Goal: Task Accomplishment & Management: Complete application form

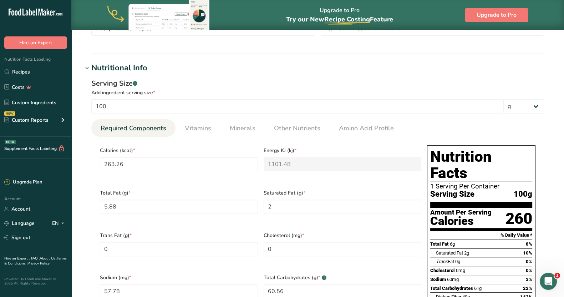
scroll to position [223, 0]
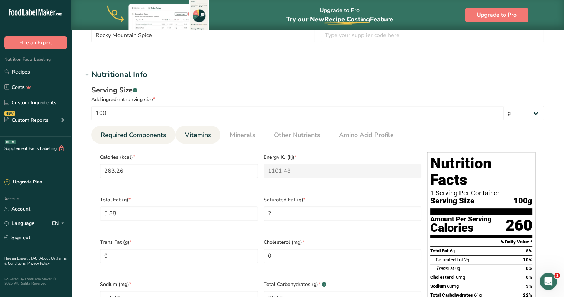
click at [203, 129] on link "Vitamins" at bounding box center [198, 135] width 32 height 18
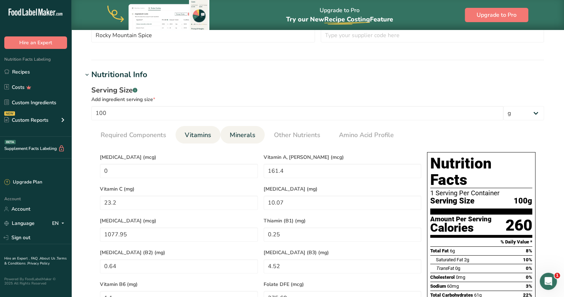
click at [246, 134] on span "Minerals" at bounding box center [243, 135] width 26 height 10
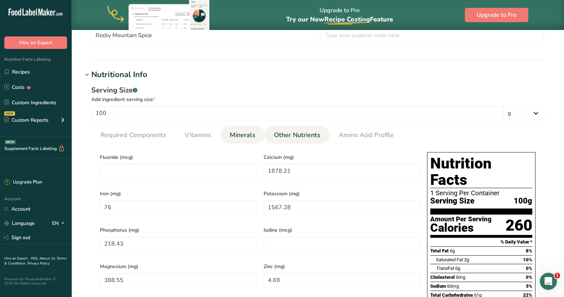
click at [299, 138] on span "Other Nutrients" at bounding box center [297, 135] width 46 height 10
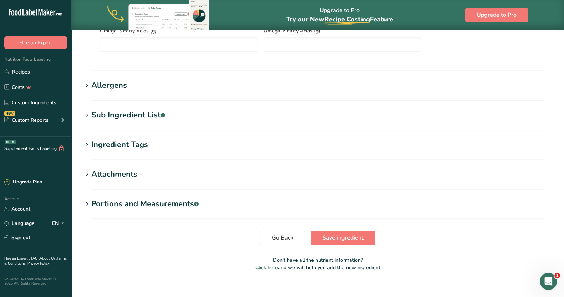
scroll to position [646, 0]
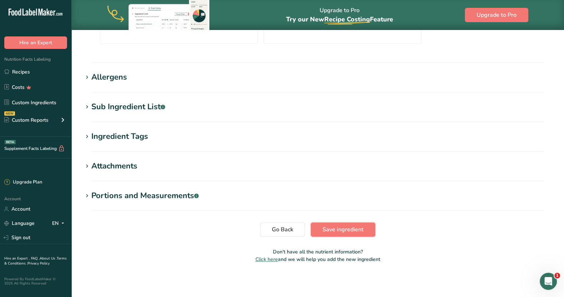
drag, startPoint x: 354, startPoint y: 227, endPoint x: 344, endPoint y: 227, distance: 10.0
click at [354, 227] on span "Save ingredient" at bounding box center [342, 229] width 41 height 9
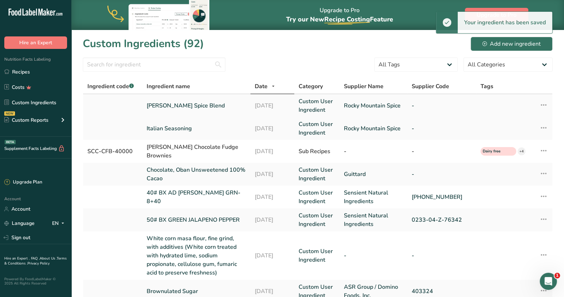
click at [194, 103] on link "[PERSON_NAME] Spice Blend" at bounding box center [196, 105] width 99 height 9
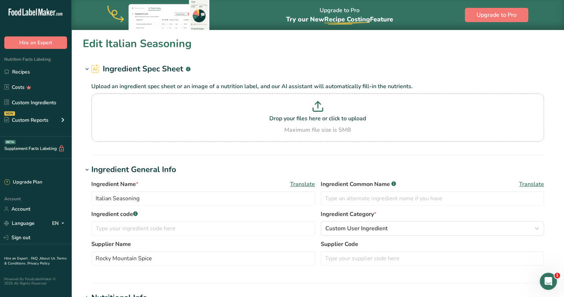
type input "[PERSON_NAME] Spice Blend"
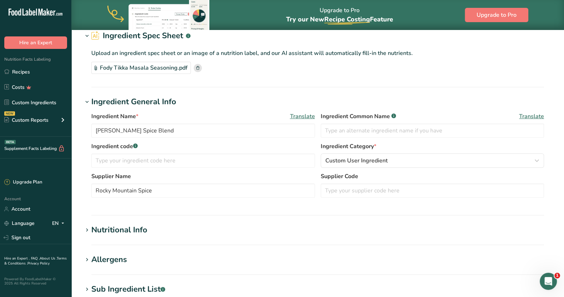
scroll to position [89, 0]
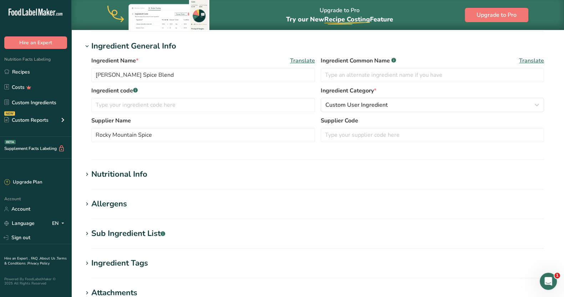
click at [148, 175] on h1 "Nutritional Info" at bounding box center [318, 174] width 470 height 12
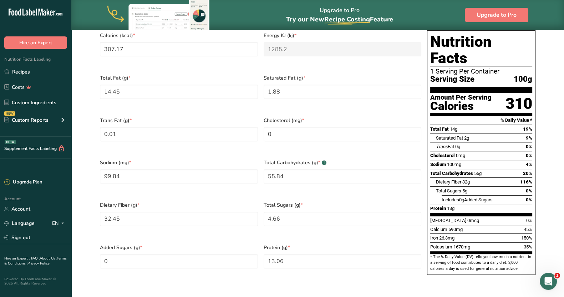
scroll to position [134, 0]
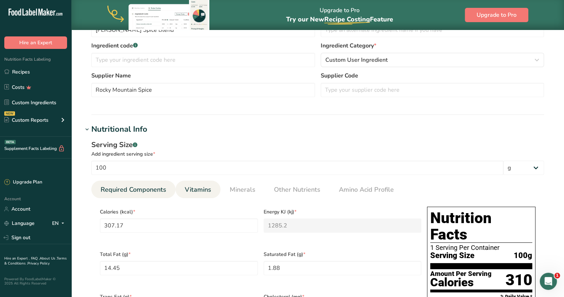
click at [206, 185] on span "Vitamins" at bounding box center [198, 190] width 26 height 10
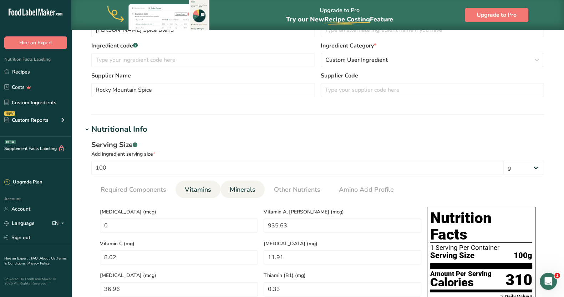
click at [249, 186] on span "Minerals" at bounding box center [243, 190] width 26 height 10
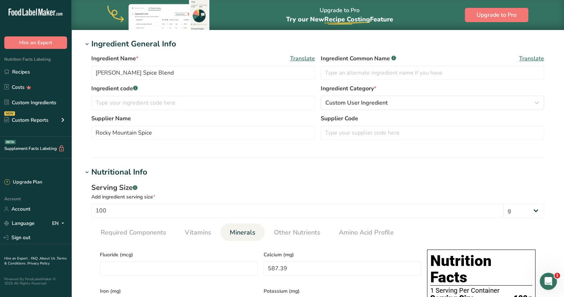
scroll to position [89, 0]
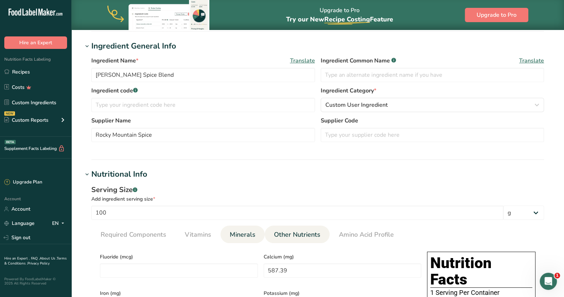
click at [307, 235] on span "Other Nutrients" at bounding box center [297, 235] width 46 height 10
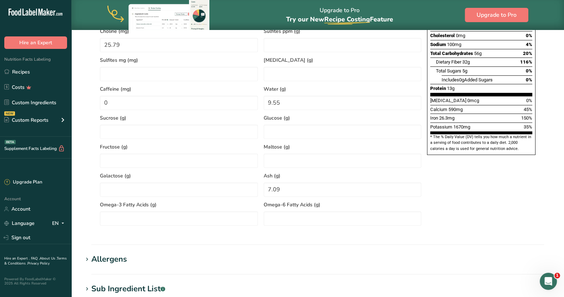
scroll to position [579, 0]
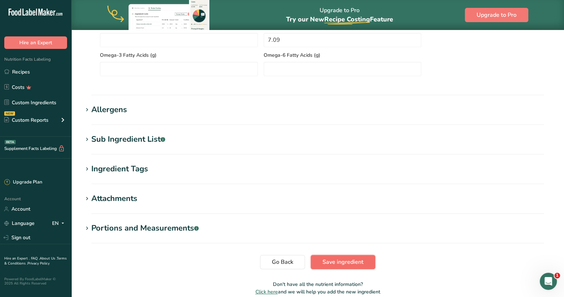
click at [343, 258] on span "Save ingredient" at bounding box center [342, 261] width 41 height 9
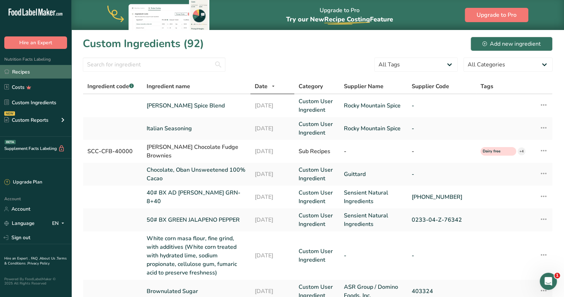
drag, startPoint x: 25, startPoint y: 72, endPoint x: 25, endPoint y: 78, distance: 5.7
click at [25, 72] on link "Recipes" at bounding box center [35, 72] width 71 height 14
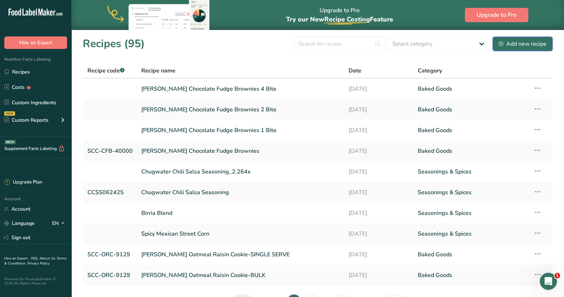
click at [508, 42] on div "Add new recipe" at bounding box center [522, 44] width 48 height 9
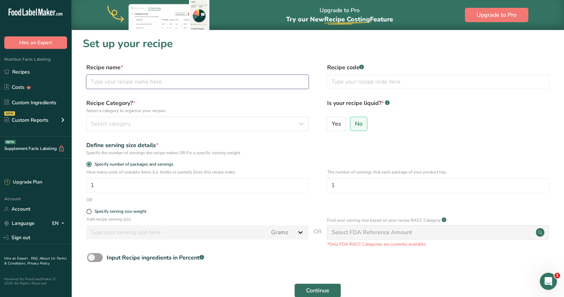
click at [130, 81] on input "text" at bounding box center [197, 82] width 222 height 14
type input "Italian Sesaoning"
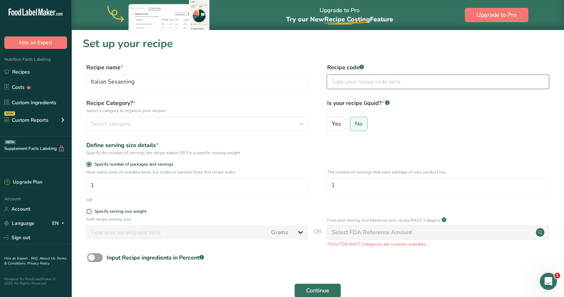
click at [338, 83] on input "text" at bounding box center [438, 82] width 222 height 14
type input "FFIS070225B"
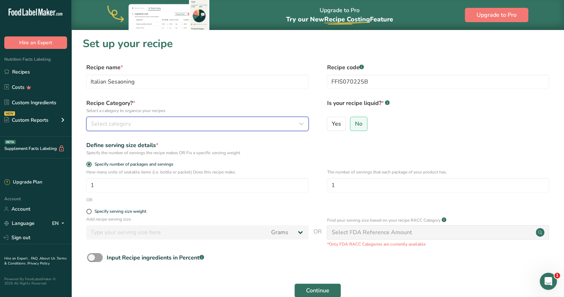
click at [186, 124] on div "Select category" at bounding box center [195, 123] width 209 height 9
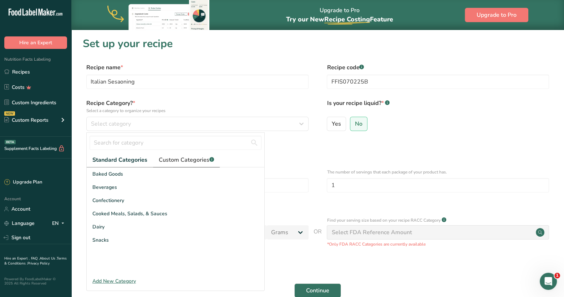
click at [176, 162] on span "Custom Categories .a-a{fill:#347362;}.b-a{fill:#fff;}" at bounding box center [186, 159] width 55 height 9
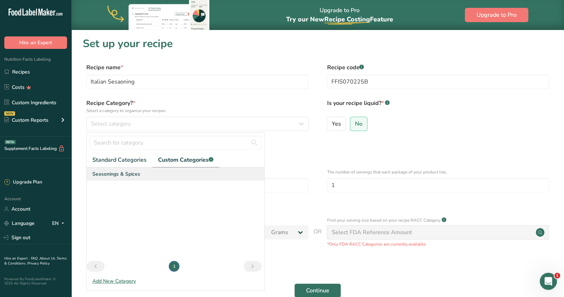
click at [133, 173] on span "Seasonings & Spices" at bounding box center [116, 173] width 48 height 7
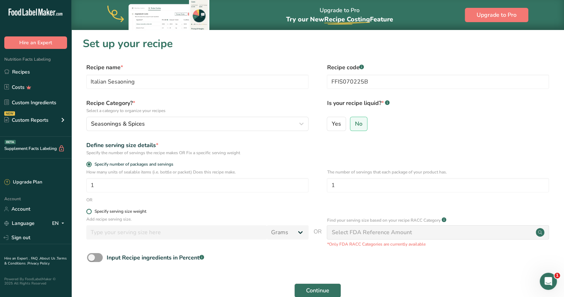
click at [89, 211] on span at bounding box center [88, 211] width 5 height 5
click at [89, 211] on input "Specify serving size weight" at bounding box center [88, 211] width 5 height 5
radio input "true"
radio input "false"
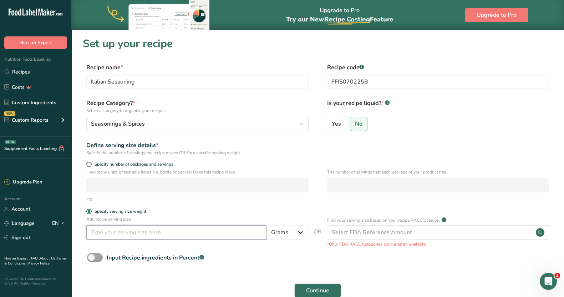
click at [128, 232] on input "number" at bounding box center [176, 232] width 180 height 14
type input "0.3"
click at [327, 288] on span "Continue" at bounding box center [317, 290] width 23 height 9
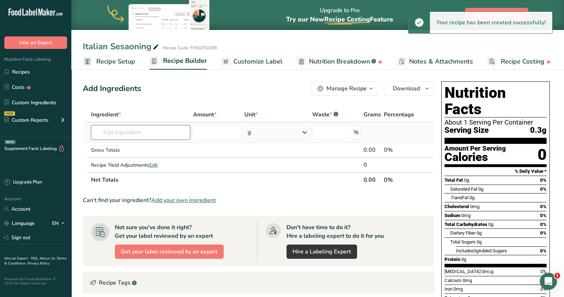
click at [145, 132] on input "text" at bounding box center [140, 132] width 99 height 14
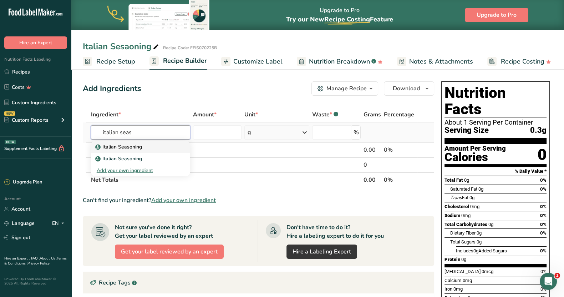
type input "italian seas"
click at [139, 145] on p "Italian Seasoning" at bounding box center [119, 146] width 45 height 7
type input "Italian Seasoning"
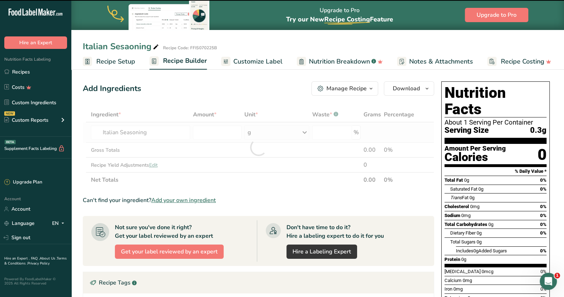
type input "0"
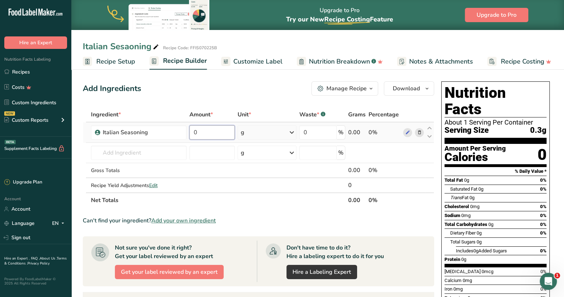
click at [205, 129] on input "0" at bounding box center [211, 132] width 45 height 14
type input "54"
click at [317, 225] on section "Ingredient * Amount * Unit * Waste * .a-a{fill:#347362;}.b-a{fill:#fff;} Grams …" at bounding box center [258, 272] width 351 height 330
click at [272, 60] on span "Customize Label" at bounding box center [257, 62] width 49 height 10
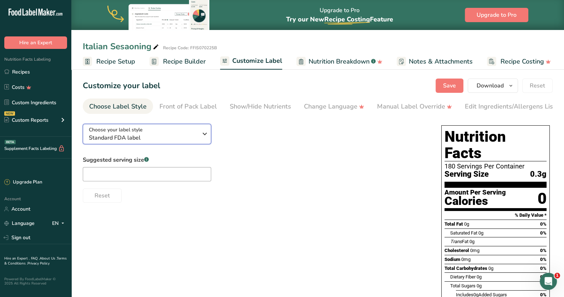
click at [209, 140] on button "Choose your label style Standard FDA label" at bounding box center [147, 134] width 128 height 20
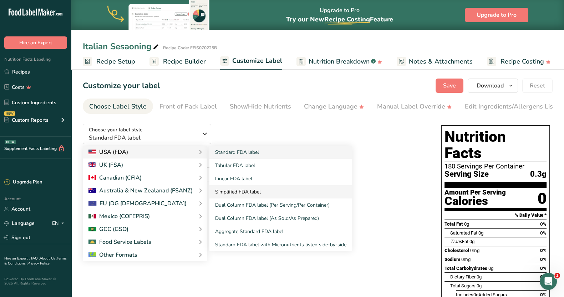
click at [255, 195] on link "Simplified FDA label" at bounding box center [280, 191] width 143 height 13
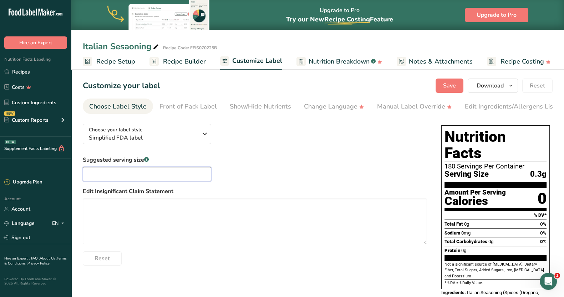
click at [119, 174] on input "text" at bounding box center [147, 174] width 128 height 14
type input "1/4 tsp"
click at [475, 107] on div "Edit Ingredients/Allergens List" at bounding box center [510, 107] width 91 height 10
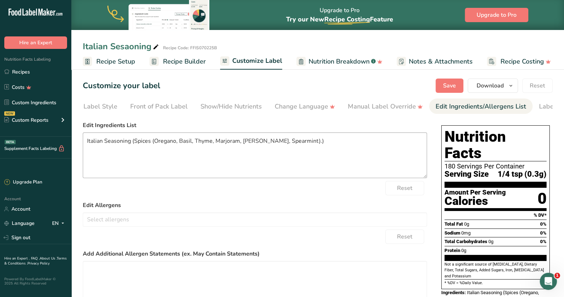
scroll to position [0, 65]
drag, startPoint x: 135, startPoint y: 142, endPoint x: 72, endPoint y: 139, distance: 63.2
click at [72, 139] on section "Customize your label Save Download Choose what to show on your downloaded label…" at bounding box center [317, 215] width 492 height 297
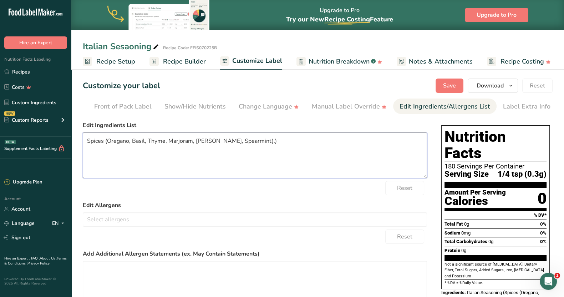
click at [260, 143] on textarea "Spices (Oregano, Basil, Thyme, Marjoram, [PERSON_NAME], Spearmint).)" at bounding box center [255, 155] width 344 height 46
type textarea "Spices (Oregano, Basil, Thyme, Marjoram, [PERSON_NAME], Spearmint)."
click at [236, 200] on form "Edit Ingredients List Spices (Oregano, Basil, Thyme, Marjoram, [PERSON_NAME], S…" at bounding box center [255, 237] width 344 height 232
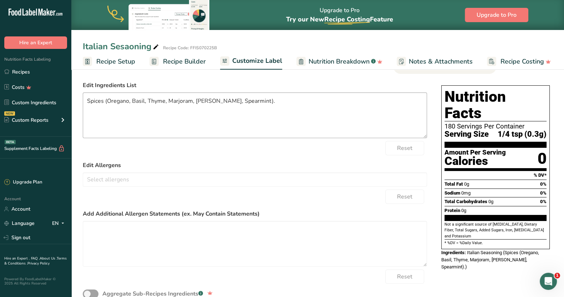
scroll to position [0, 0]
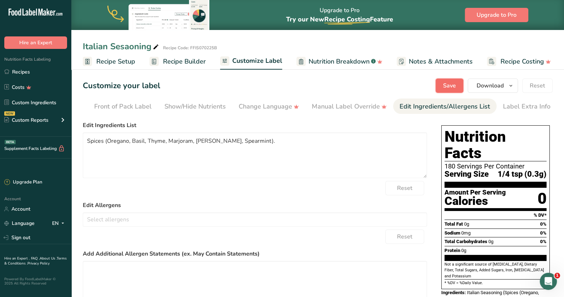
click at [444, 85] on span "Save" at bounding box center [449, 85] width 13 height 9
click at [19, 70] on link "Recipes" at bounding box center [35, 72] width 71 height 14
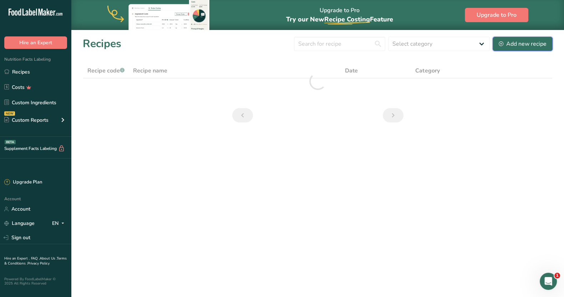
click at [514, 42] on div "Add new recipe" at bounding box center [522, 44] width 48 height 9
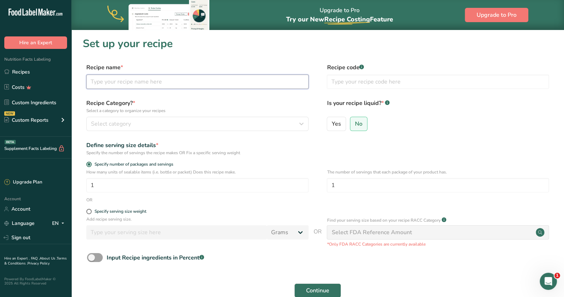
click at [228, 87] on input "text" at bounding box center [197, 82] width 222 height 14
click at [186, 61] on section "Set up your recipe Recipe name * Recipe code .a-a{fill:#347362;}.b-a{fill:#fff;…" at bounding box center [317, 178] width 492 height 297
click at [114, 81] on input "text" at bounding box center [197, 82] width 222 height 14
type input "[PERSON_NAME] Spice Blend"
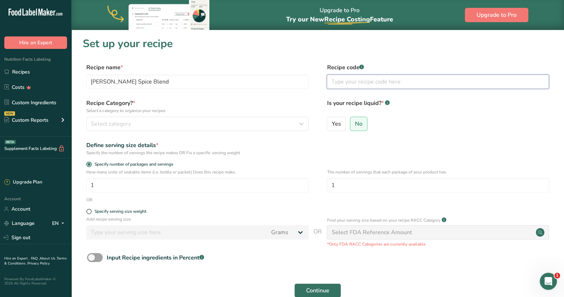
click at [342, 86] on input "text" at bounding box center [438, 82] width 222 height 14
type input "FFTM062525B"
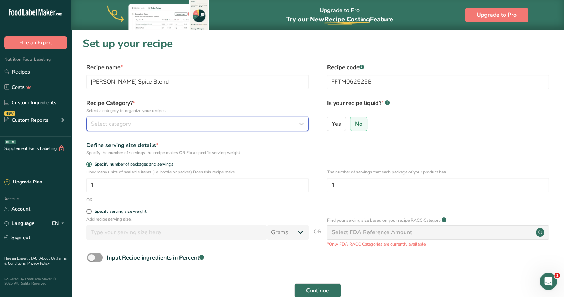
click at [190, 124] on div "Select category" at bounding box center [195, 123] width 209 height 9
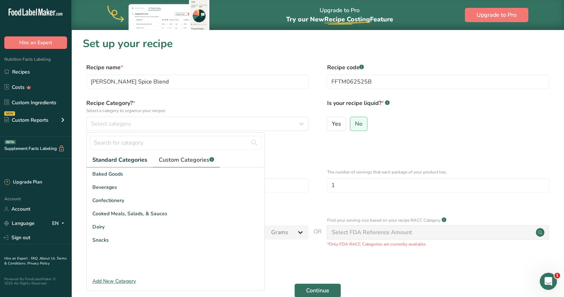
click at [180, 161] on span "Custom Categories .a-a{fill:#347362;}.b-a{fill:#fff;}" at bounding box center [186, 159] width 55 height 9
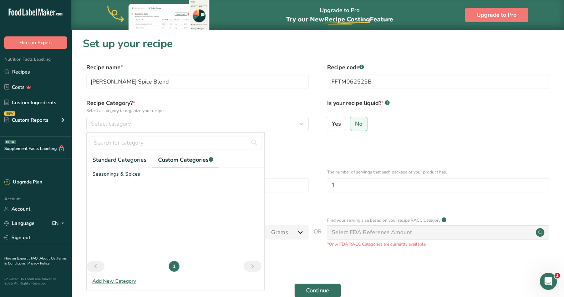
drag, startPoint x: 117, startPoint y: 177, endPoint x: 300, endPoint y: 149, distance: 184.7
click at [118, 177] on span "Seasonings & Spices" at bounding box center [116, 173] width 48 height 7
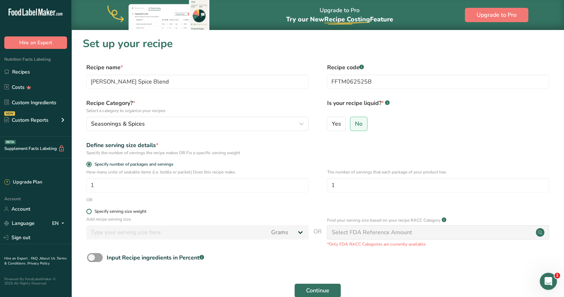
click at [90, 212] on span at bounding box center [88, 211] width 5 height 5
click at [90, 212] on input "Specify serving size weight" at bounding box center [88, 211] width 5 height 5
radio input "true"
radio input "false"
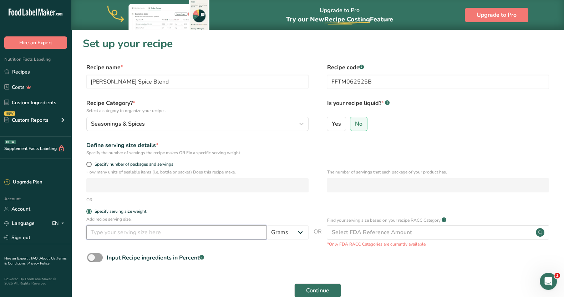
click at [103, 234] on input "number" at bounding box center [176, 232] width 180 height 14
type input "0.7"
click at [307, 291] on span "Continue" at bounding box center [317, 290] width 23 height 9
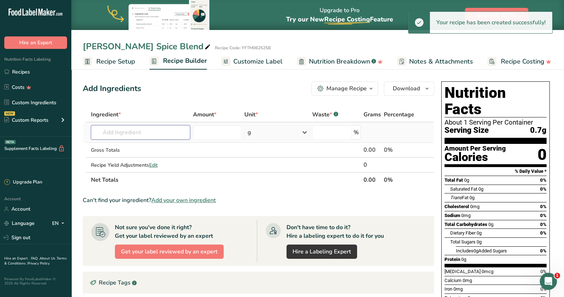
click at [133, 133] on input "text" at bounding box center [140, 132] width 99 height 14
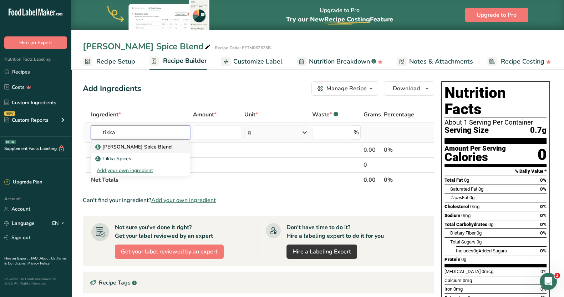
type input "tikka"
click at [135, 150] on p "[PERSON_NAME] Spice Blend" at bounding box center [134, 146] width 75 height 7
type input "[PERSON_NAME] Spice Blend"
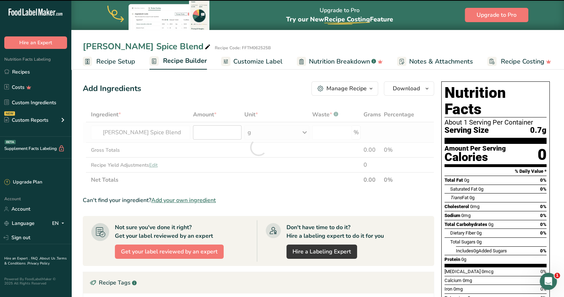
type input "0"
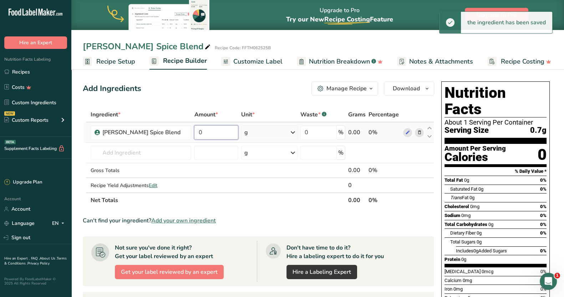
click at [216, 132] on input "0" at bounding box center [216, 132] width 44 height 14
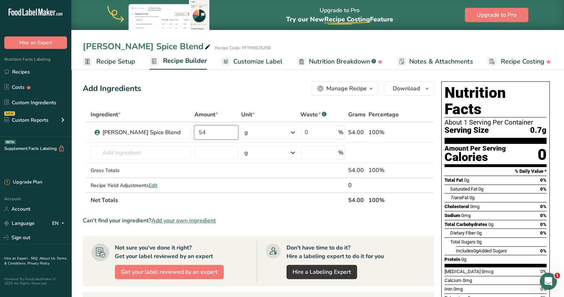
type input "54"
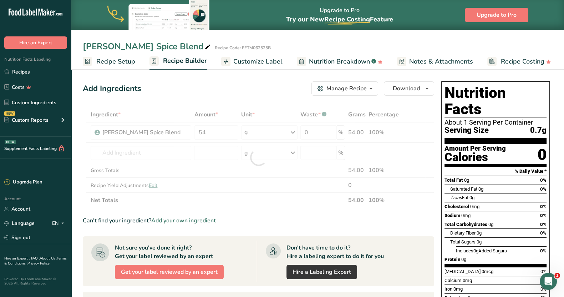
click at [396, 216] on div "Can't find your ingredient? Add your own ingredient" at bounding box center [258, 220] width 351 height 9
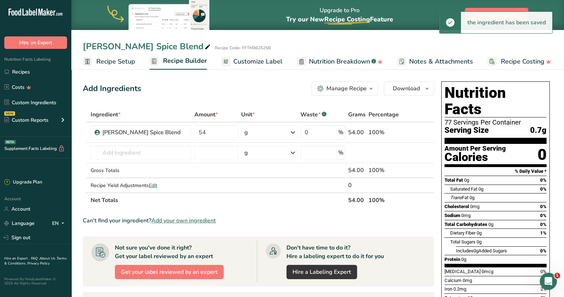
click at [253, 63] on span "Customize Label" at bounding box center [257, 62] width 49 height 10
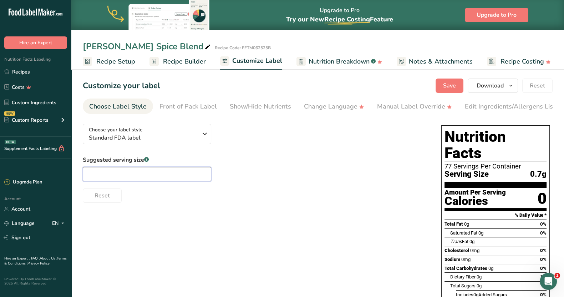
click at [194, 174] on input "text" at bounding box center [147, 174] width 128 height 14
type input "1/4 tsp"
click at [203, 138] on icon "button" at bounding box center [204, 133] width 9 height 13
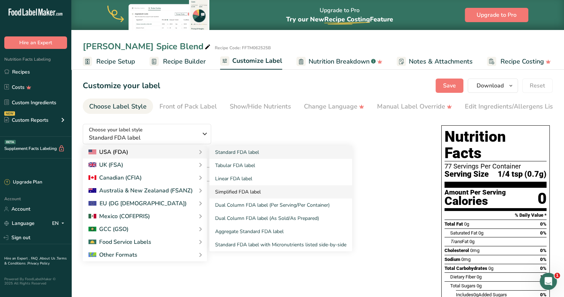
click at [227, 190] on link "Simplified FDA label" at bounding box center [280, 191] width 143 height 13
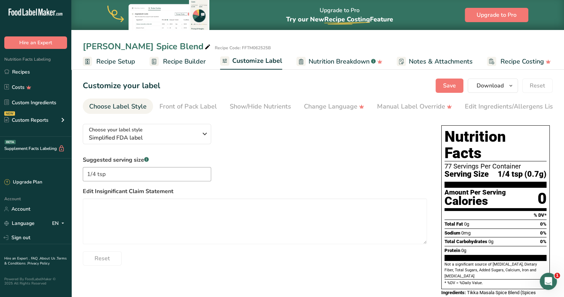
drag, startPoint x: 272, startPoint y: 153, endPoint x: 295, endPoint y: 140, distance: 26.3
click at [272, 153] on div "Choose your label style Simplified FDA label USA (FDA) Standard FDA label Tabul…" at bounding box center [255, 191] width 344 height 147
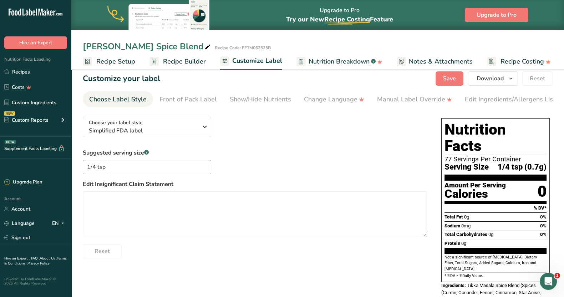
scroll to position [17, 0]
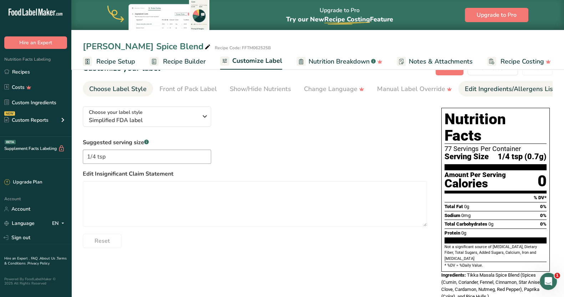
click at [473, 90] on div "Edit Ingredients/Allergens List" at bounding box center [510, 89] width 91 height 10
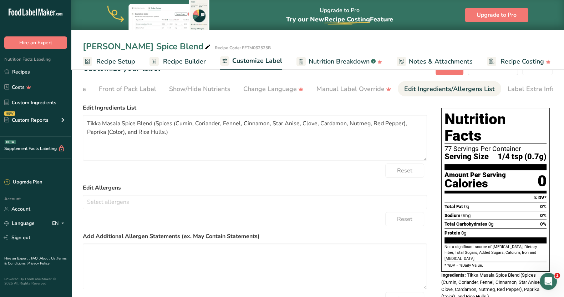
scroll to position [0, 65]
click at [156, 123] on textarea "Tikka Masala Spice Blend (Spices (Cumin, Coriander, Fennel, Cinnamon, Star Anis…" at bounding box center [255, 138] width 344 height 46
click at [419, 125] on textarea "Spices (Cumin, Coriander, Fennel, Cinnamon, Star Anise, Clove, Cardamon, Nutmeg…" at bounding box center [255, 138] width 344 height 46
type textarea "Spices (Cumin, Coriander, Fennel, Cinnamon, Star Anise, Clove, Cardamon, Nutmeg…"
click at [322, 186] on label "Edit Allergens" at bounding box center [255, 187] width 344 height 9
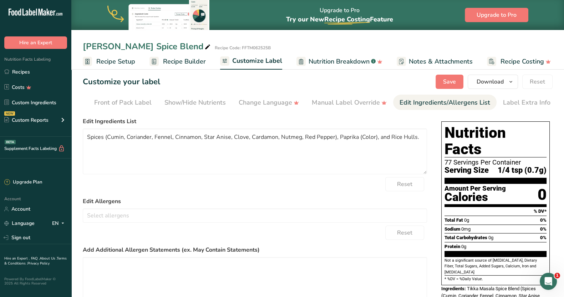
scroll to position [0, 0]
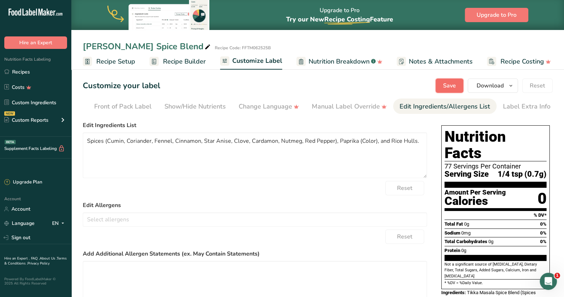
click at [446, 87] on span "Save" at bounding box center [449, 85] width 13 height 9
click at [26, 69] on link "Recipes" at bounding box center [35, 72] width 71 height 14
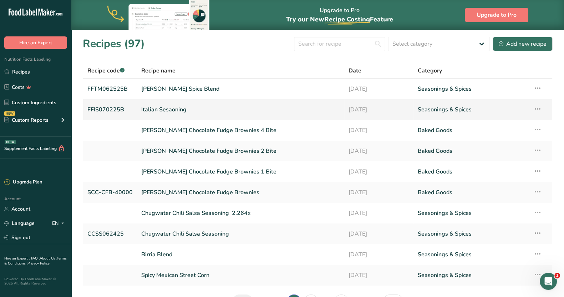
click at [171, 109] on link "Italian Sesaoning" at bounding box center [240, 109] width 199 height 15
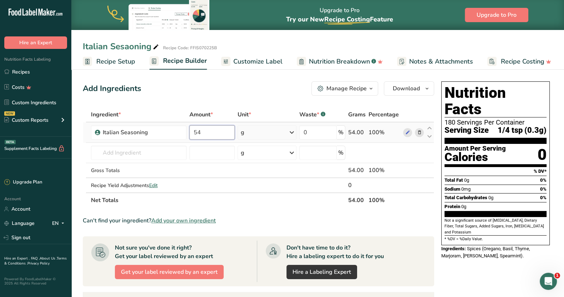
click at [208, 133] on input "54" at bounding box center [211, 132] width 45 height 14
type input "5"
type input "19"
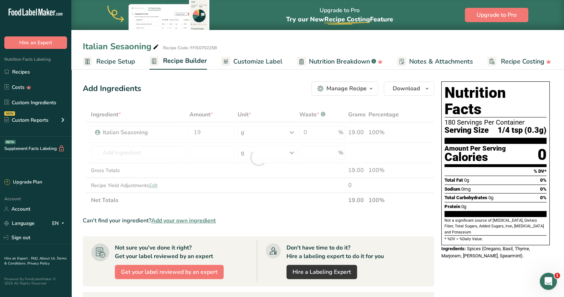
click at [227, 85] on div "Add Ingredients Manage Recipe Delete Recipe Duplicate Recipe Scale Recipe Save …" at bounding box center [258, 88] width 351 height 14
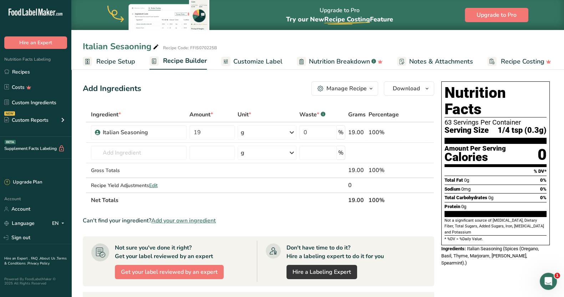
click at [333, 59] on span "Nutrition Breakdown" at bounding box center [339, 62] width 61 height 10
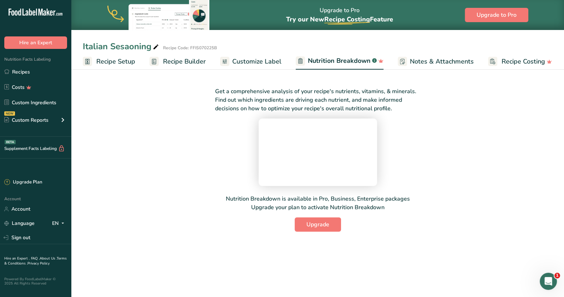
click at [267, 57] on span "Customize Label" at bounding box center [256, 62] width 49 height 10
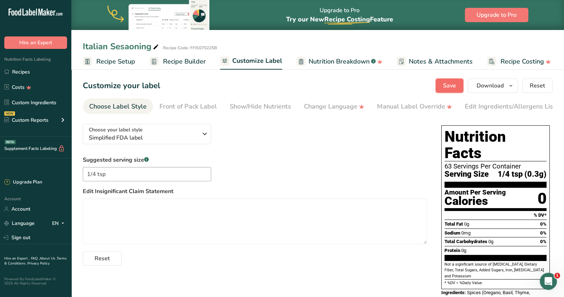
click at [446, 81] on span "Save" at bounding box center [449, 85] width 13 height 9
click at [175, 62] on span "Recipe Builder" at bounding box center [184, 62] width 43 height 10
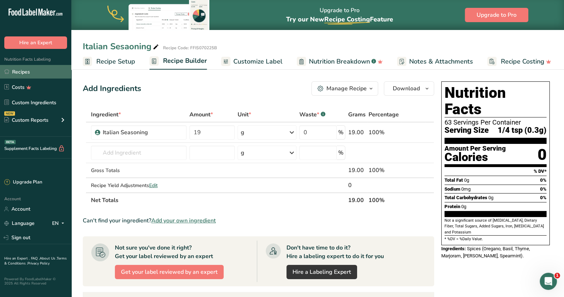
click at [39, 68] on link "Recipes" at bounding box center [35, 72] width 71 height 14
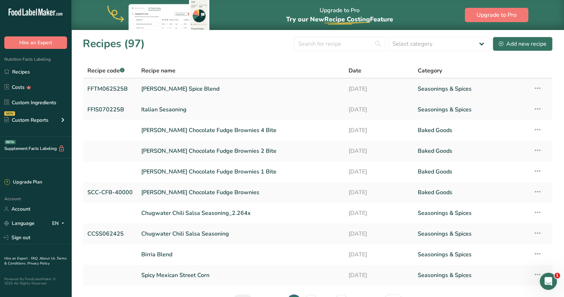
click at [170, 91] on link "[PERSON_NAME] Spice Blend" at bounding box center [240, 88] width 199 height 15
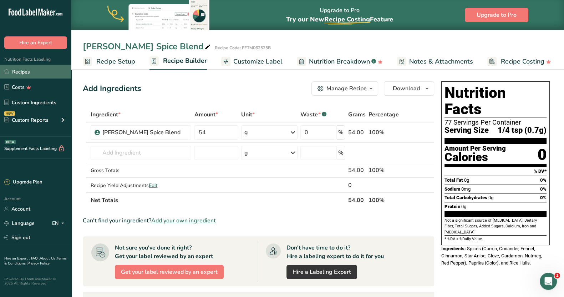
click at [14, 74] on link "Recipes" at bounding box center [35, 72] width 71 height 14
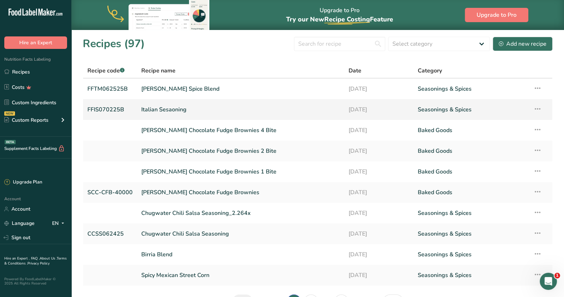
click at [179, 111] on link "Italian Sesaoning" at bounding box center [240, 109] width 199 height 15
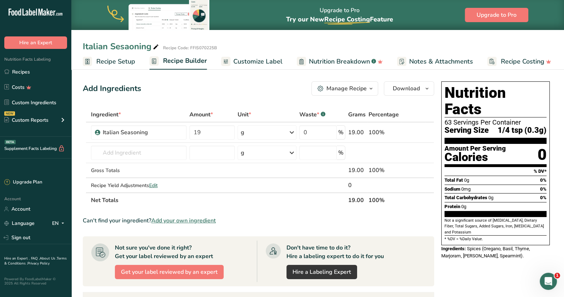
click at [238, 65] on span "Customize Label" at bounding box center [257, 62] width 49 height 10
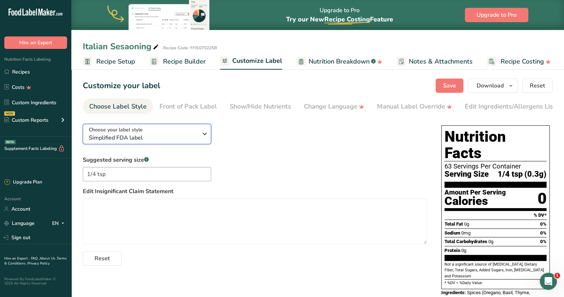
click at [180, 136] on span "Simplified FDA label" at bounding box center [143, 137] width 109 height 9
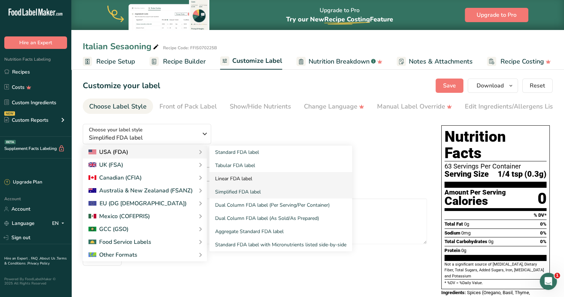
click at [232, 180] on link "Linear FDA label" at bounding box center [280, 178] width 143 height 13
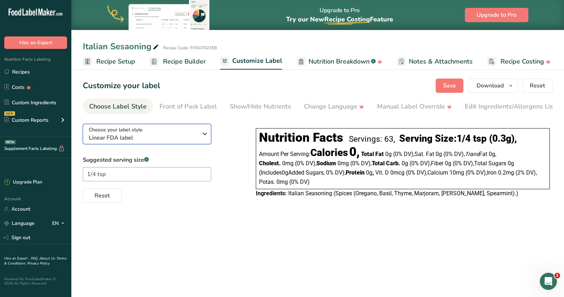
click at [205, 134] on icon "button" at bounding box center [204, 133] width 9 height 13
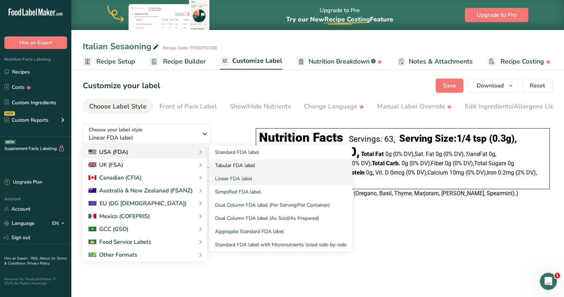
click at [219, 165] on link "Tabular FDA label" at bounding box center [280, 165] width 143 height 13
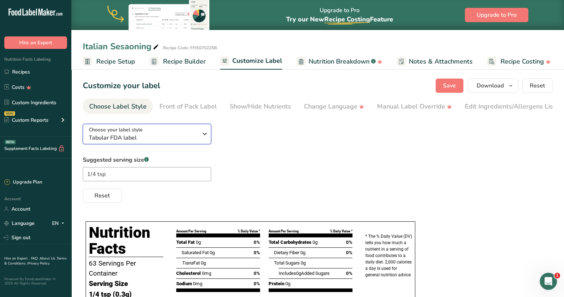
click at [205, 132] on icon "button" at bounding box center [204, 133] width 9 height 13
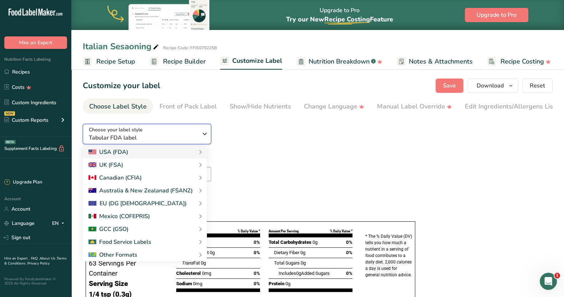
scroll to position [44, 0]
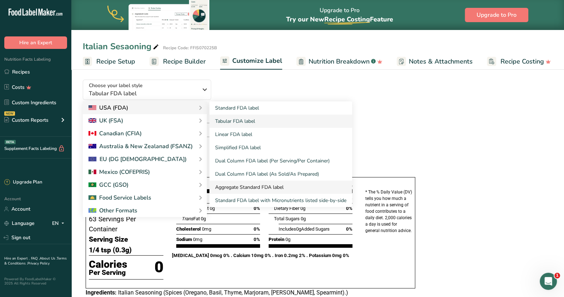
click at [245, 189] on link "Aggregate Standard FDA label" at bounding box center [280, 186] width 143 height 13
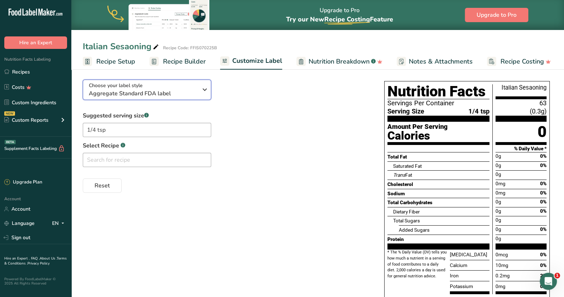
click at [199, 94] on div "Choose your label style Aggregate Standard FDA label" at bounding box center [146, 90] width 114 height 16
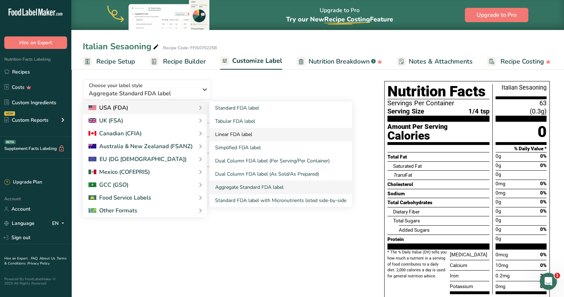
click at [236, 134] on link "Linear FDA label" at bounding box center [280, 134] width 143 height 13
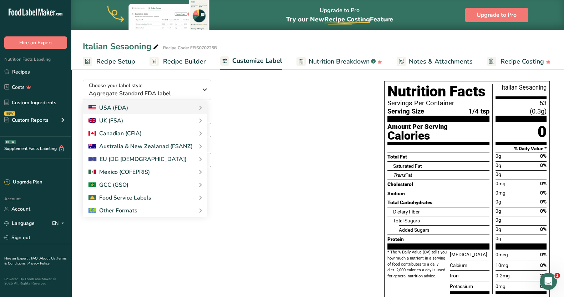
scroll to position [0, 0]
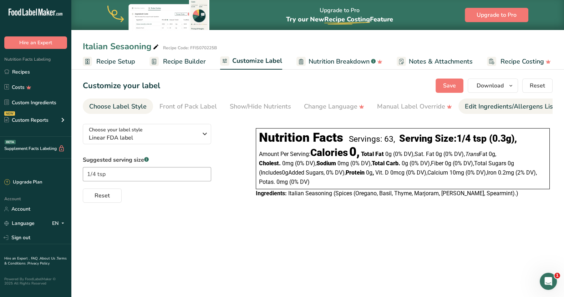
click at [489, 108] on div "Edit Ingredients/Allergens List" at bounding box center [510, 107] width 91 height 10
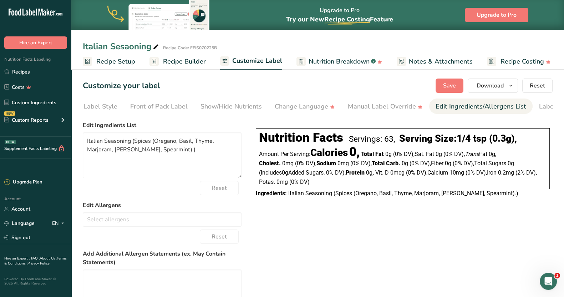
scroll to position [0, 65]
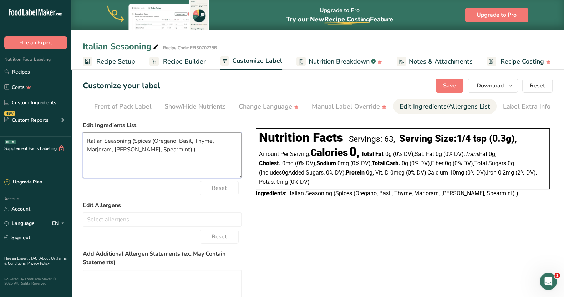
click at [180, 152] on textarea "Italian Seasoning (Spices (Oregano, Basil, Thyme, Marjoram, [PERSON_NAME], Spea…" at bounding box center [162, 155] width 159 height 46
click at [133, 142] on textarea "Italian Seasoning (Spices (Oregano, Basil, Thyme, Marjoram, [PERSON_NAME], Spea…" at bounding box center [162, 155] width 159 height 46
type textarea "Spices (Oregano, Basil, Thyme, Marjoram, [PERSON_NAME], Spearmint)"
click at [268, 227] on div "Choose your label style Linear FDA label USA (FDA) Standard FDA label Tabular F…" at bounding box center [318, 243] width 470 height 250
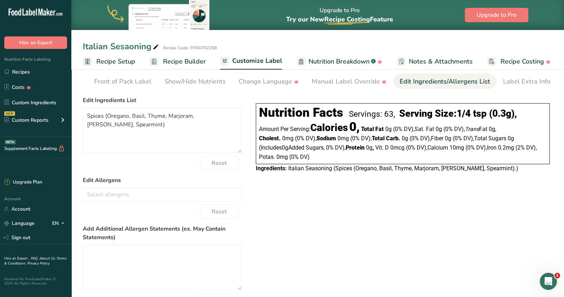
scroll to position [0, 0]
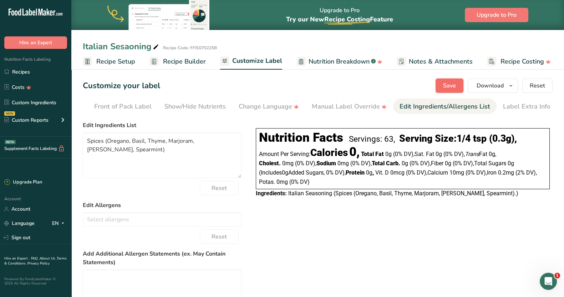
click at [456, 85] on span "Save" at bounding box center [449, 85] width 13 height 9
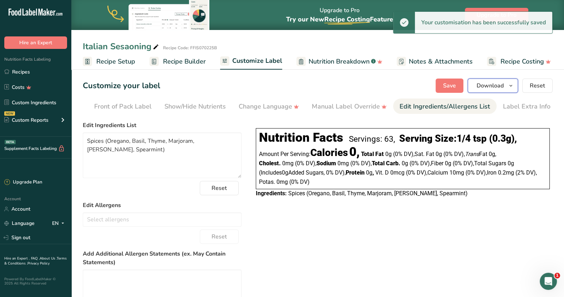
click at [510, 84] on icon "button" at bounding box center [511, 85] width 6 height 9
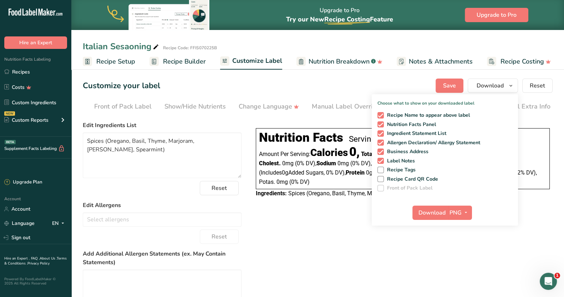
click at [364, 257] on div "Choose your label style Linear FDA label USA (FDA) Standard FDA label Tabular F…" at bounding box center [318, 243] width 470 height 250
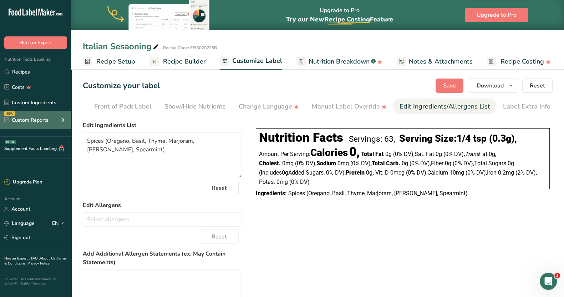
click at [46, 118] on div "Custom Reports" at bounding box center [26, 119] width 44 height 7
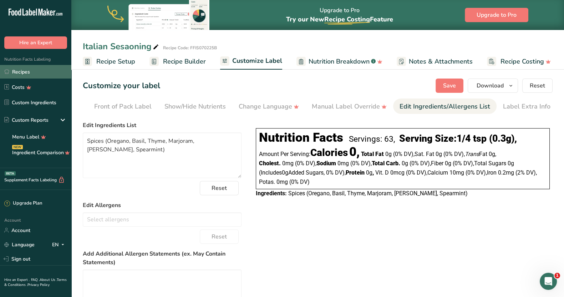
click at [29, 73] on link "Recipes" at bounding box center [35, 72] width 71 height 14
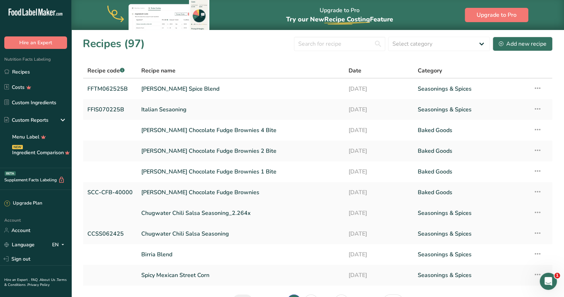
click at [193, 215] on link "Chugwater Chili Salsa Seasoning_2.264x" at bounding box center [240, 212] width 199 height 15
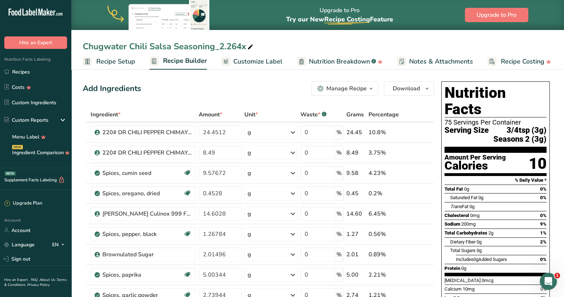
click at [267, 57] on span "Customize Label" at bounding box center [257, 62] width 49 height 10
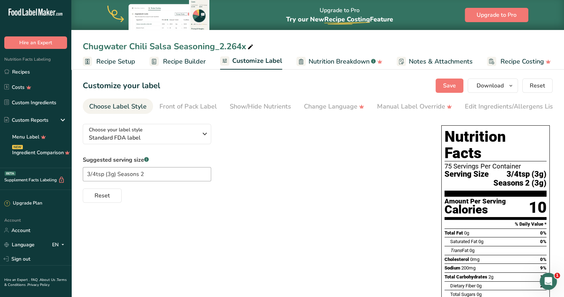
scroll to position [0, 65]
click at [509, 109] on div "Label Extra Info" at bounding box center [526, 107] width 47 height 10
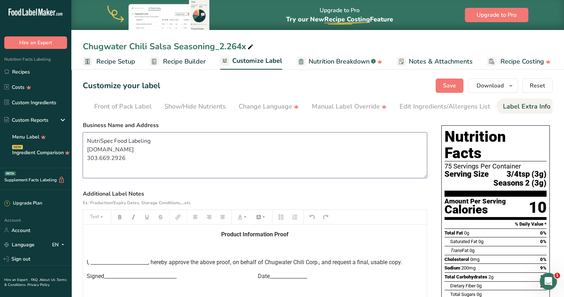
drag, startPoint x: 144, startPoint y: 169, endPoint x: 114, endPoint y: 144, distance: 39.0
click at [83, 139] on textarea "NutriSpec Food Labeling [DOMAIN_NAME] 303.669.2926" at bounding box center [255, 155] width 344 height 46
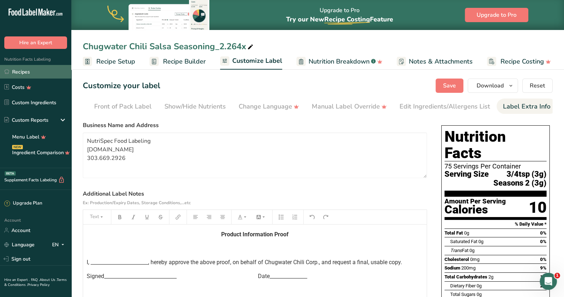
click at [29, 72] on link "Recipes" at bounding box center [35, 72] width 71 height 14
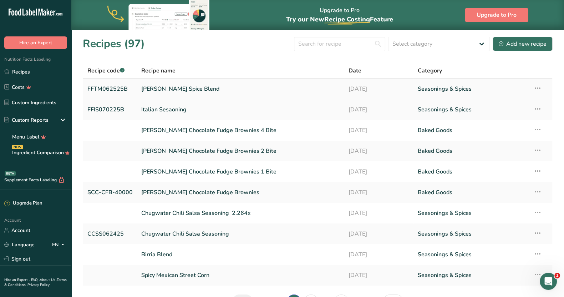
click at [180, 88] on link "[PERSON_NAME] Spice Blend" at bounding box center [240, 88] width 199 height 15
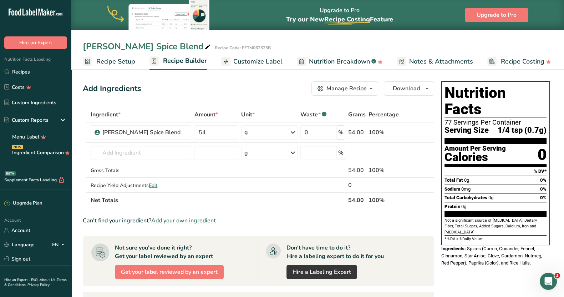
click at [269, 62] on span "Customize Label" at bounding box center [257, 62] width 49 height 10
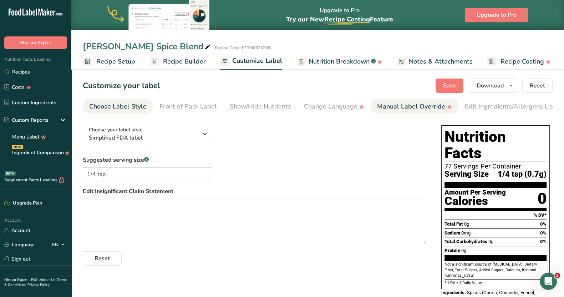
drag, startPoint x: 298, startPoint y: 113, endPoint x: 388, endPoint y: 111, distance: 89.9
click at [388, 111] on ul "Choose Label Style Front of Pack Label Show/Hide Nutrients Change Language Manu…" at bounding box center [318, 105] width 470 height 15
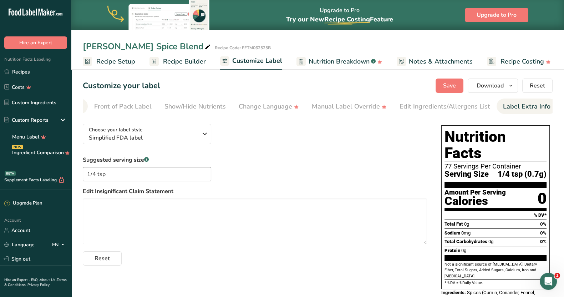
click at [508, 106] on div "Label Extra Info" at bounding box center [526, 107] width 47 height 10
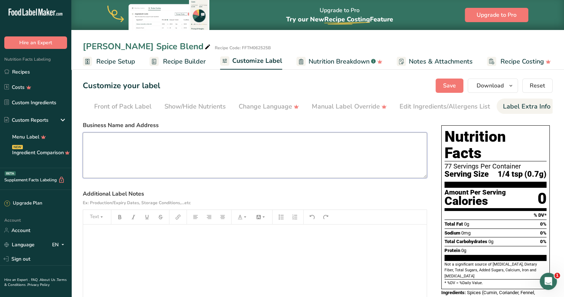
click at [141, 143] on textarea at bounding box center [255, 155] width 344 height 46
paste textarea "NutriSpec Food Labeling [DOMAIN_NAME] 303.669.2926"
drag, startPoint x: 144, startPoint y: 157, endPoint x: 82, endPoint y: 136, distance: 65.2
click at [82, 136] on section "Customize your label Save Download Choose what to show on your downloaded label…" at bounding box center [317, 204] width 492 height 275
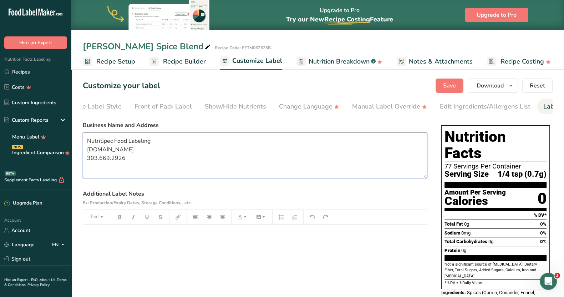
scroll to position [0, 12]
type textarea "NutriSpec Food Labeling [DOMAIN_NAME] 303.669.2926"
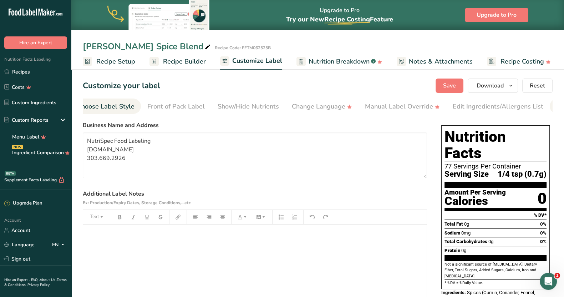
click at [112, 103] on div "Choose Label Style" at bounding box center [105, 107] width 57 height 10
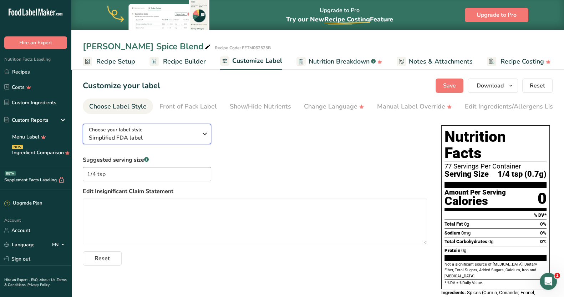
click at [202, 137] on icon "button" at bounding box center [204, 133] width 9 height 13
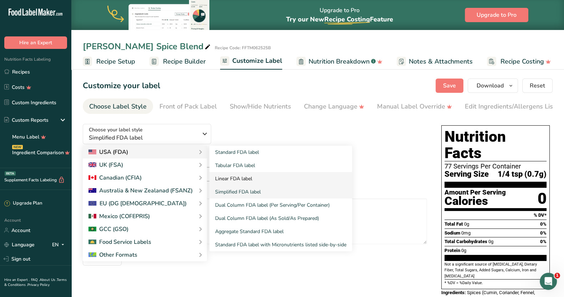
click at [239, 178] on link "Linear FDA label" at bounding box center [280, 178] width 143 height 13
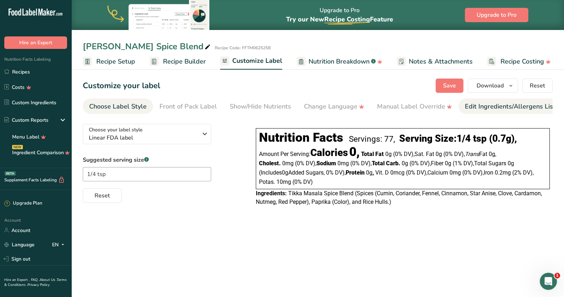
click at [473, 104] on div "Edit Ingredients/Allergens List" at bounding box center [510, 107] width 91 height 10
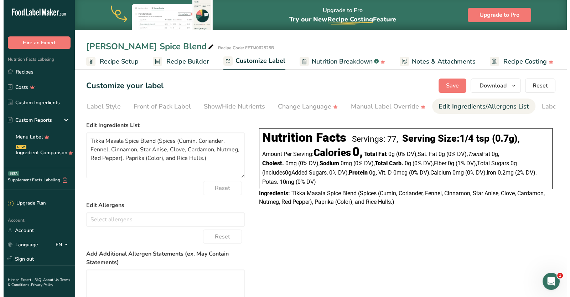
scroll to position [0, 65]
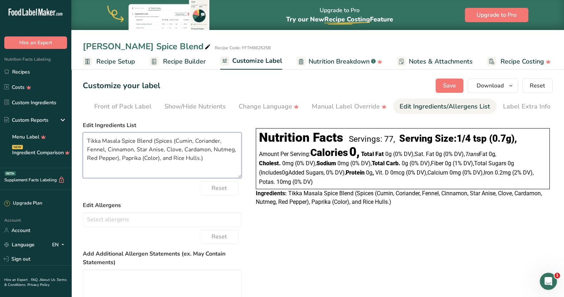
drag, startPoint x: 157, startPoint y: 143, endPoint x: 81, endPoint y: 138, distance: 76.1
click at [81, 138] on section "Customize your label Save Download Choose what to show on your downloaded label…" at bounding box center [317, 223] width 492 height 312
click at [129, 163] on textarea "Spices (Cumin, Coriander, Fennel, Cinnamon, Star Anise, Clove, Cardamon, Nutmeg…" at bounding box center [162, 155] width 159 height 46
type textarea "Spices (Cumin, Coriander, Fennel, Cinnamon, Star Anise, Clove, Cardamon, Nutmeg…"
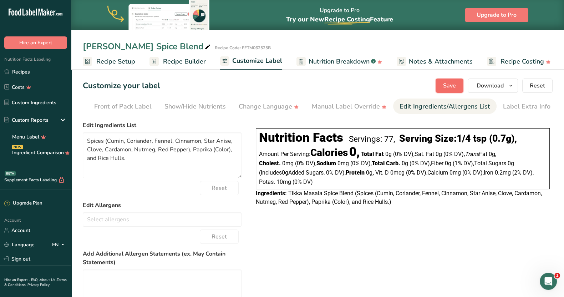
click at [451, 84] on span "Save" at bounding box center [449, 85] width 13 height 9
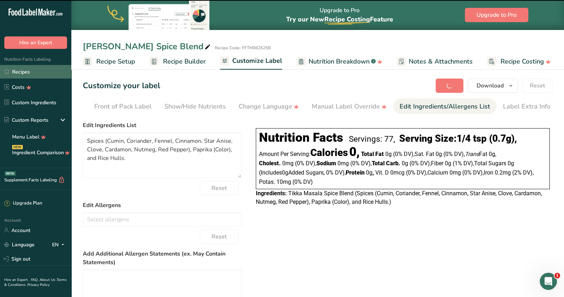
click at [33, 73] on link "Recipes" at bounding box center [35, 72] width 71 height 14
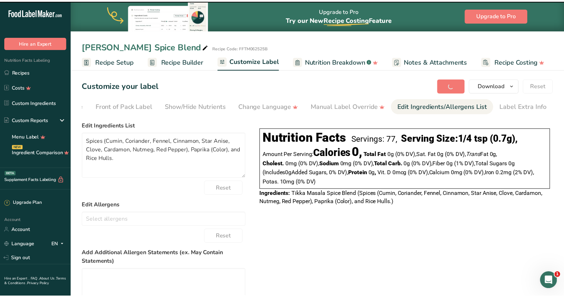
scroll to position [0, 59]
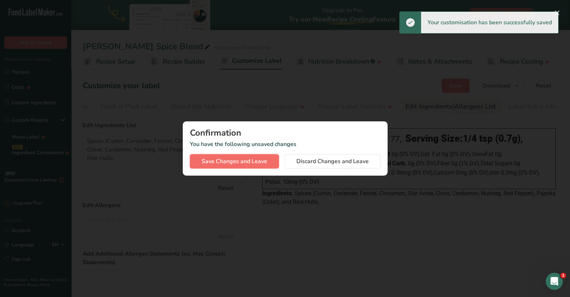
click at [236, 161] on span "Save Changes and Leave" at bounding box center [235, 161] width 66 height 9
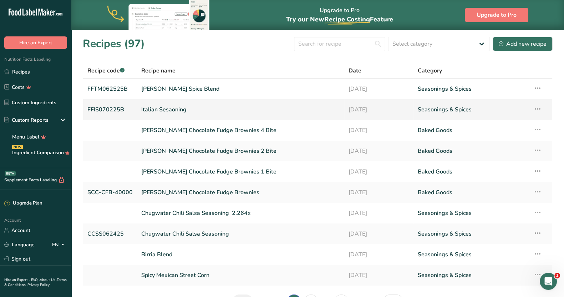
click at [157, 107] on link "Italian Sesaoning" at bounding box center [240, 109] width 199 height 15
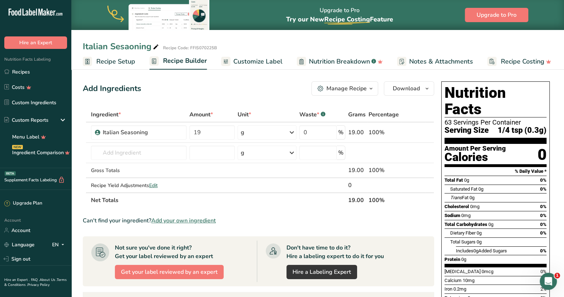
click at [271, 63] on span "Customize Label" at bounding box center [257, 62] width 49 height 10
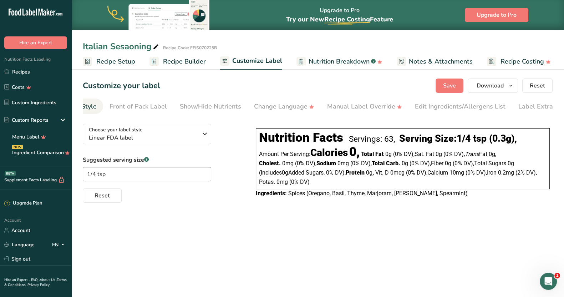
scroll to position [0, 65]
click at [506, 103] on div "Label Extra Info" at bounding box center [526, 107] width 47 height 10
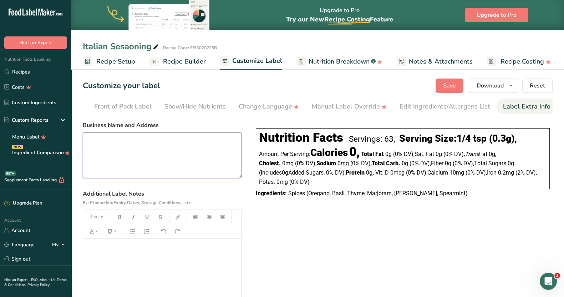
click at [104, 140] on textarea at bounding box center [162, 155] width 159 height 46
paste textarea "NutriSpec Food Labeling [DOMAIN_NAME] 303.669.2926"
type textarea "NutriSpec Food Labeling [DOMAIN_NAME] 303.669.2926"
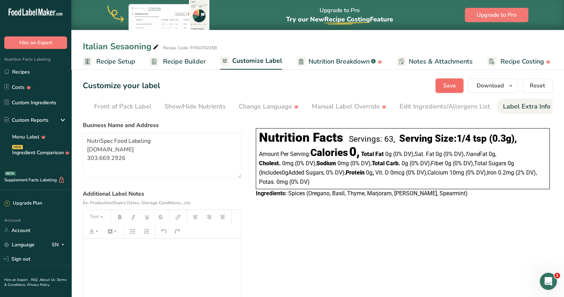
click at [452, 83] on span "Save" at bounding box center [449, 85] width 13 height 9
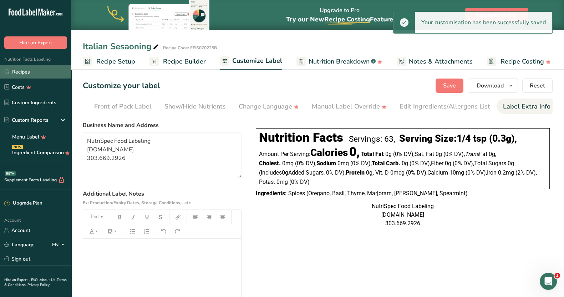
click at [27, 69] on link "Recipes" at bounding box center [35, 72] width 71 height 14
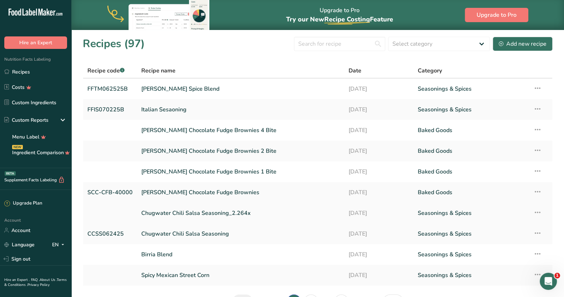
click at [216, 214] on link "Chugwater Chili Salsa Seasoning_2.264x" at bounding box center [240, 212] width 199 height 15
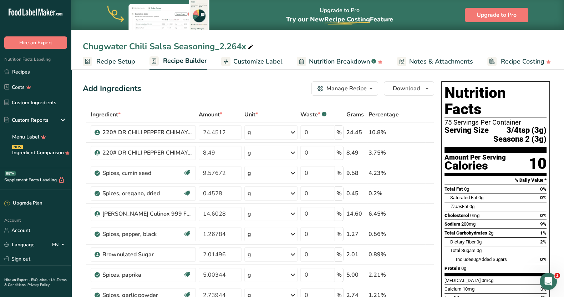
click at [274, 60] on span "Customize Label" at bounding box center [257, 62] width 49 height 10
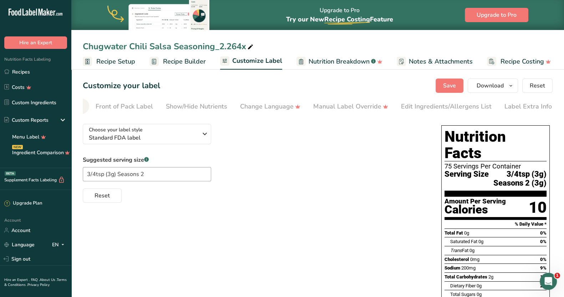
scroll to position [0, 65]
click at [503, 108] on div "Label Extra Info" at bounding box center [526, 107] width 47 height 10
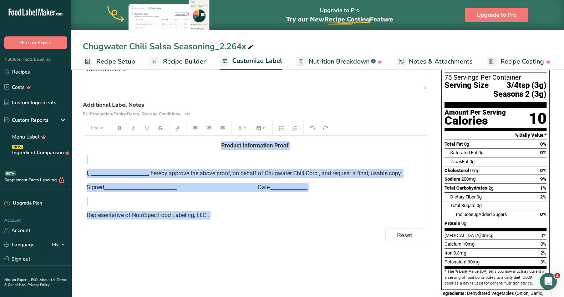
scroll to position [14, 0]
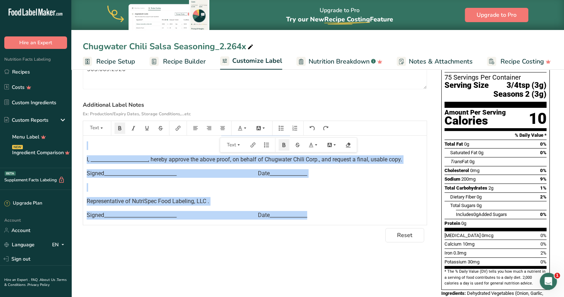
drag, startPoint x: 207, startPoint y: 143, endPoint x: 328, endPoint y: 238, distance: 154.6
click at [328, 238] on section "Business Name and Address NutriSpec Food Labeling [DOMAIN_NAME] 303.669.2926 Ad…" at bounding box center [255, 137] width 344 height 210
copy div "Product Information Proof ﻿ I, _______________________, hereby approve the abov…"
click at [28, 72] on link "Recipes" at bounding box center [35, 72] width 71 height 14
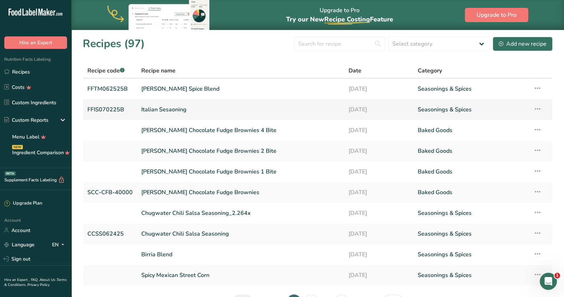
click at [176, 109] on link "Italian Sesaoning" at bounding box center [240, 109] width 199 height 15
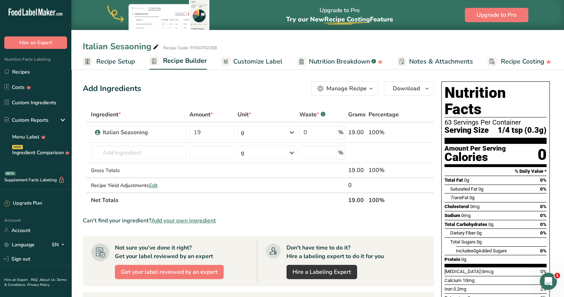
click at [236, 63] on span "Customize Label" at bounding box center [257, 62] width 49 height 10
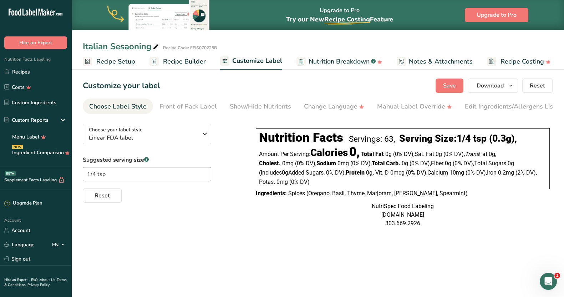
scroll to position [0, 65]
click at [513, 110] on div "Label Extra Info" at bounding box center [526, 107] width 47 height 10
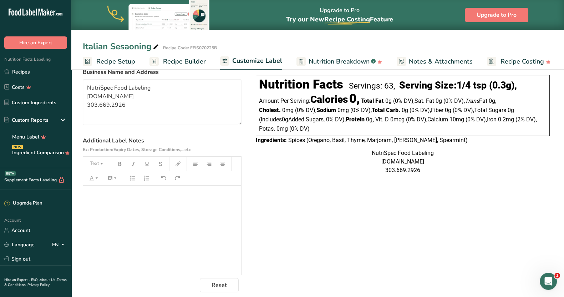
scroll to position [61, 0]
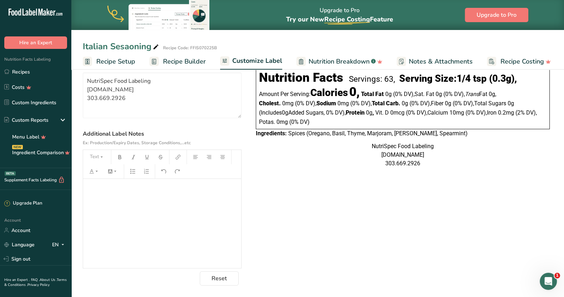
click at [97, 189] on p "﻿" at bounding box center [162, 188] width 151 height 9
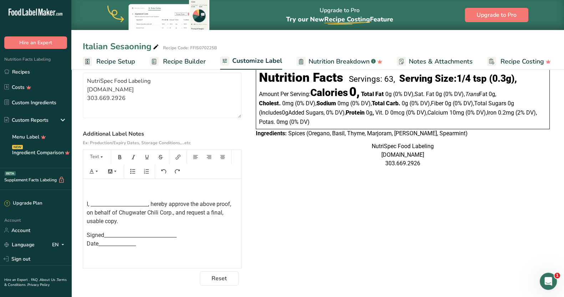
scroll to position [0, 0]
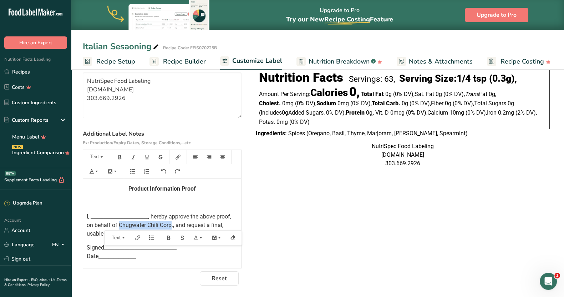
drag, startPoint x: 135, startPoint y: 225, endPoint x: 186, endPoint y: 223, distance: 51.7
click at [186, 223] on span "I, _______________________, hereby approve the above proof, on behalf of Chugwa…" at bounding box center [160, 225] width 146 height 24
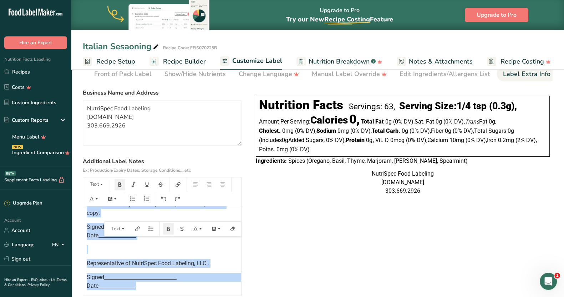
scroll to position [61, 0]
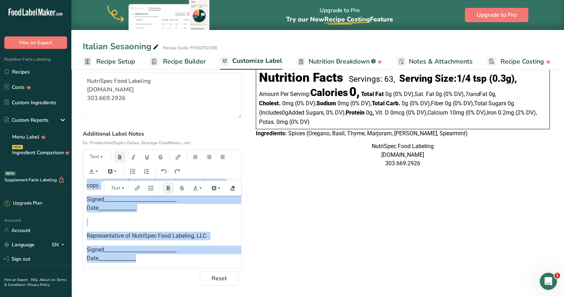
drag, startPoint x: 122, startPoint y: 231, endPoint x: 212, endPoint y: 305, distance: 117.0
click at [212, 296] on html ".a-20{fill:#fff;} Hire an Expert Nutrition Facts Labeling Recipes Costs Custom …" at bounding box center [282, 118] width 564 height 357
copy div "Product Information Proof ﻿ I, _______________________, hereby approve the abov…"
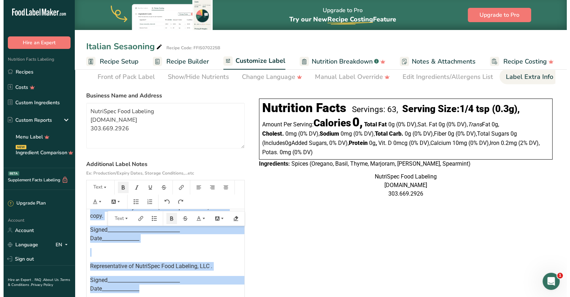
scroll to position [0, 0]
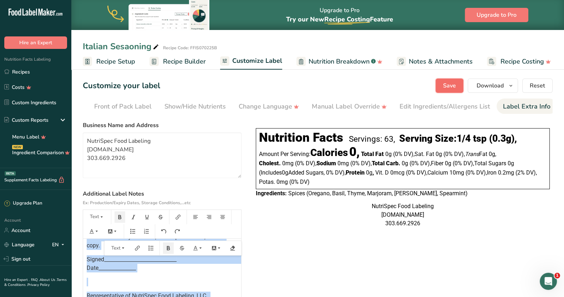
click at [441, 81] on button "Save" at bounding box center [449, 85] width 28 height 14
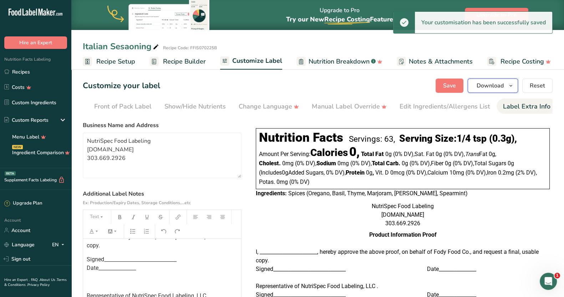
click at [512, 86] on icon "button" at bounding box center [511, 85] width 6 height 9
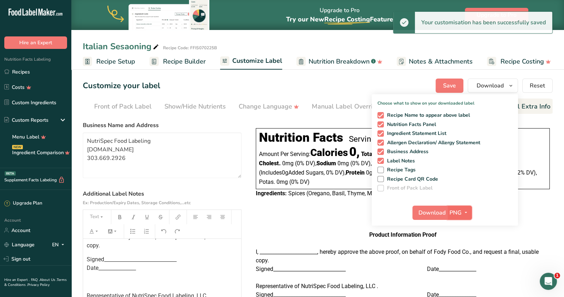
click at [455, 210] on span "PNG" at bounding box center [455, 212] width 12 height 9
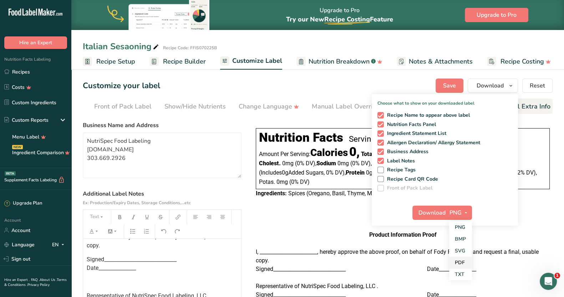
click at [463, 259] on link "PDF" at bounding box center [460, 262] width 23 height 12
click at [435, 215] on span "Download" at bounding box center [432, 212] width 27 height 9
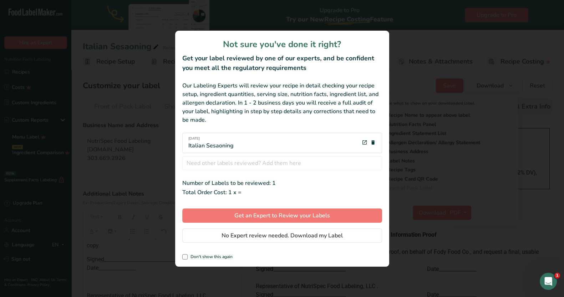
scroll to position [0, 59]
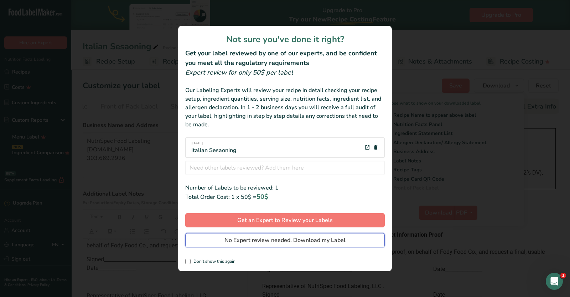
click at [303, 240] on span "No Expert review needed. Download my Label" at bounding box center [285, 240] width 121 height 9
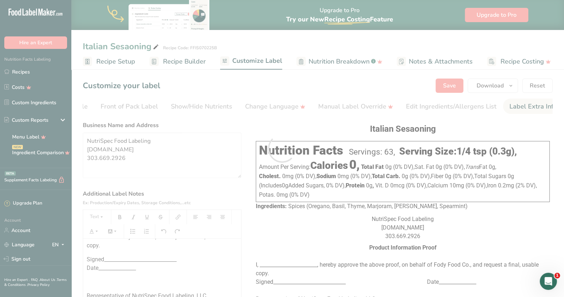
scroll to position [0, 0]
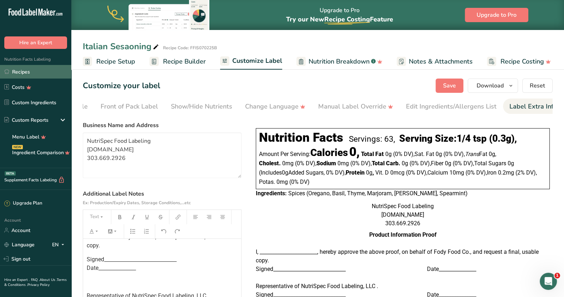
click at [25, 73] on link "Recipes" at bounding box center [35, 72] width 71 height 14
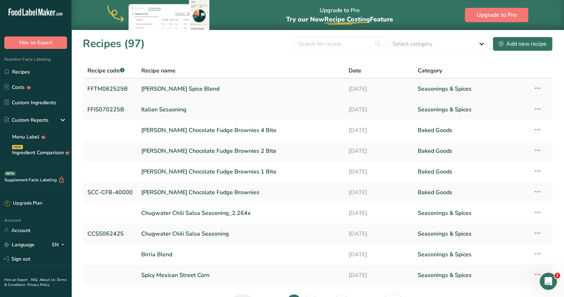
click at [164, 87] on link "[PERSON_NAME] Spice Blend" at bounding box center [240, 88] width 199 height 15
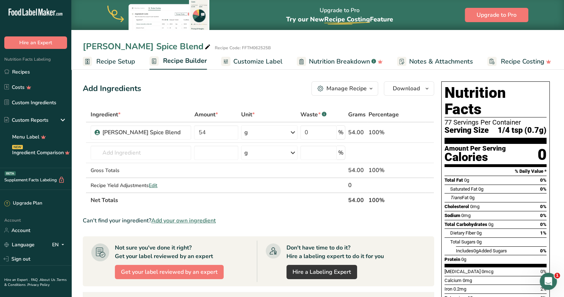
click at [246, 63] on span "Customize Label" at bounding box center [257, 62] width 49 height 10
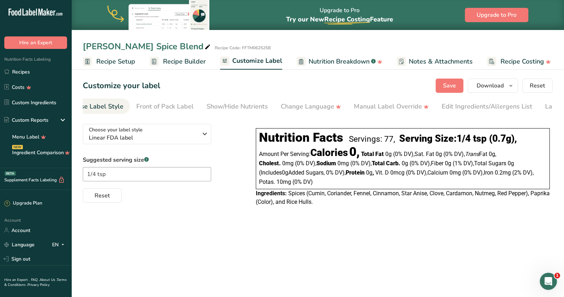
scroll to position [0, 65]
click at [506, 111] on div "Label Extra Info" at bounding box center [526, 107] width 47 height 10
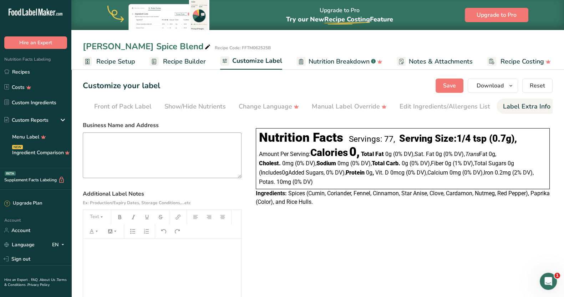
scroll to position [0, 0]
click at [98, 251] on p "﻿" at bounding box center [162, 248] width 151 height 9
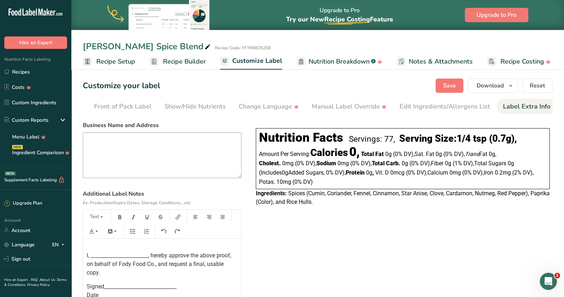
scroll to position [41, 0]
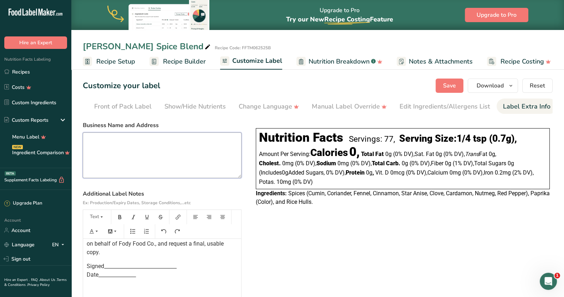
click at [147, 164] on textarea at bounding box center [162, 155] width 159 height 46
click at [441, 88] on button "Save" at bounding box center [449, 85] width 28 height 14
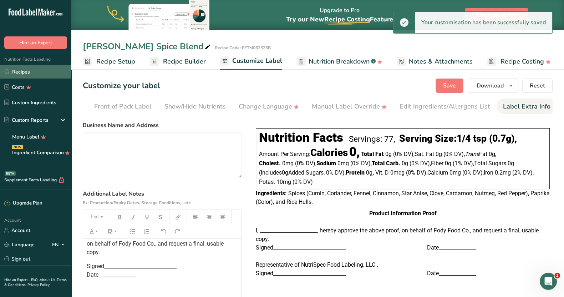
click at [24, 71] on link "Recipes" at bounding box center [35, 72] width 71 height 14
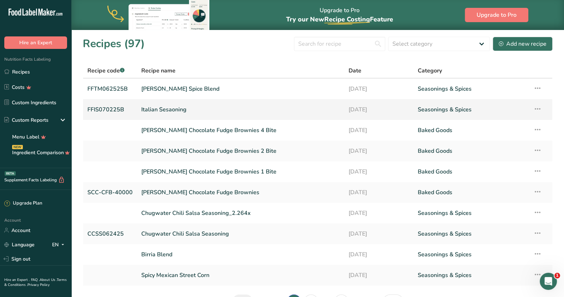
click at [188, 108] on link "Italian Sesaoning" at bounding box center [240, 109] width 199 height 15
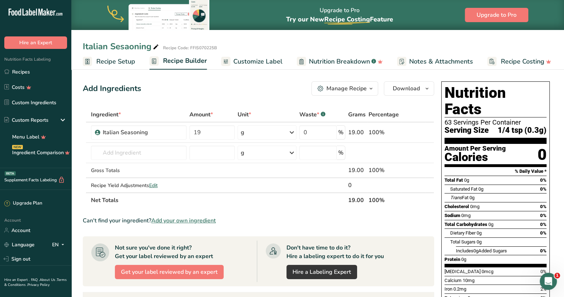
drag, startPoint x: 229, startPoint y: 61, endPoint x: 232, endPoint y: 66, distance: 5.3
click at [229, 61] on link "Customize Label" at bounding box center [251, 61] width 61 height 16
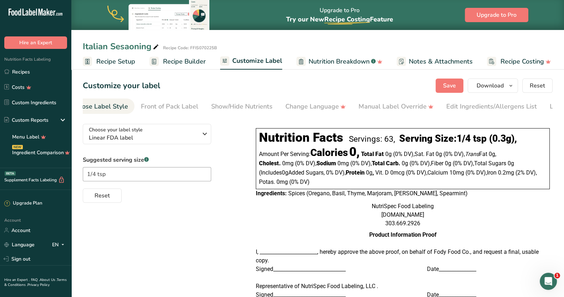
scroll to position [0, 65]
click at [503, 103] on div "Label Extra Info" at bounding box center [526, 107] width 47 height 10
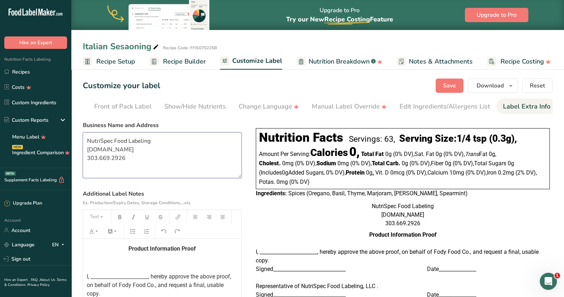
drag, startPoint x: 144, startPoint y: 161, endPoint x: 87, endPoint y: 144, distance: 59.7
click at [80, 140] on section "Customize your label Save Download Choose what to show on your downloaded label…" at bounding box center [317, 211] width 492 height 289
click at [31, 72] on link "Recipes" at bounding box center [35, 72] width 71 height 14
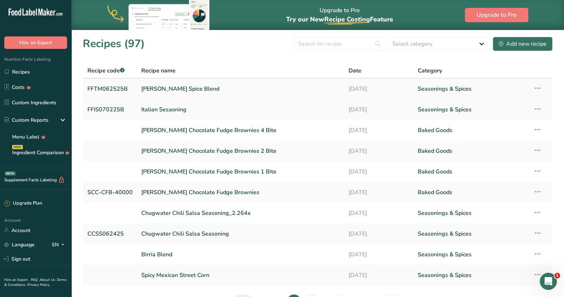
click at [187, 89] on link "[PERSON_NAME] Spice Blend" at bounding box center [240, 88] width 199 height 15
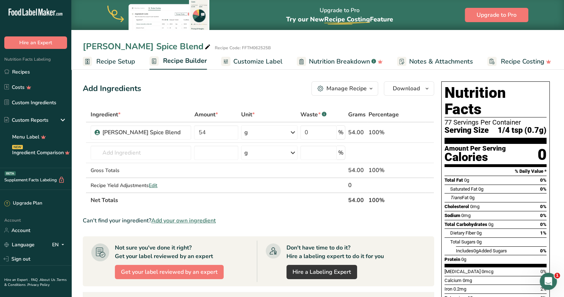
click at [263, 61] on span "Customize Label" at bounding box center [257, 62] width 49 height 10
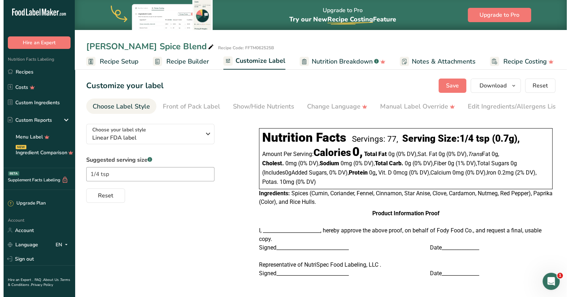
scroll to position [0, 65]
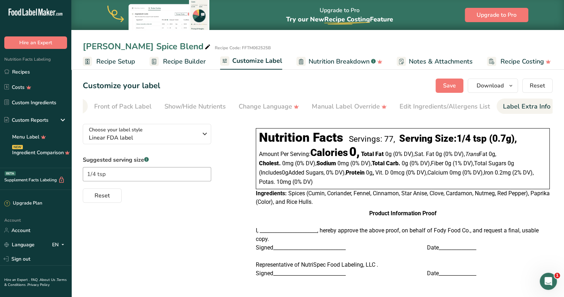
click at [512, 105] on div "Label Extra Info" at bounding box center [526, 107] width 47 height 10
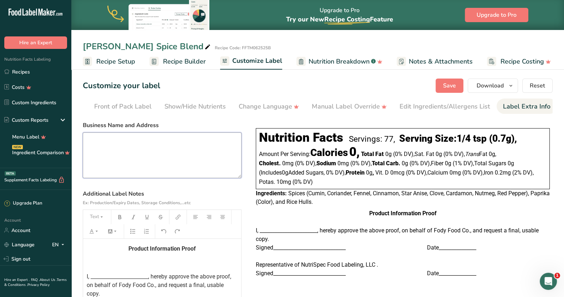
click at [104, 137] on textarea at bounding box center [162, 155] width 159 height 46
paste textarea "NutriSpec Food Labeling [DOMAIN_NAME] 303.669.2926"
type textarea "NutriSpec Food Labeling [DOMAIN_NAME] 303.669.2926"
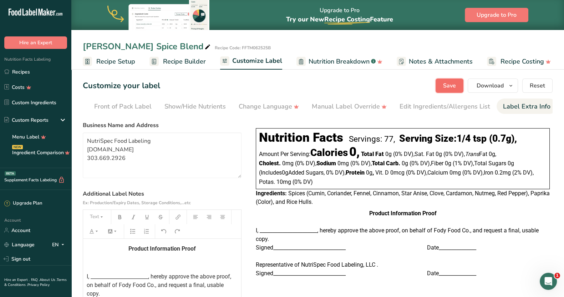
click at [444, 88] on span "Save" at bounding box center [449, 85] width 13 height 9
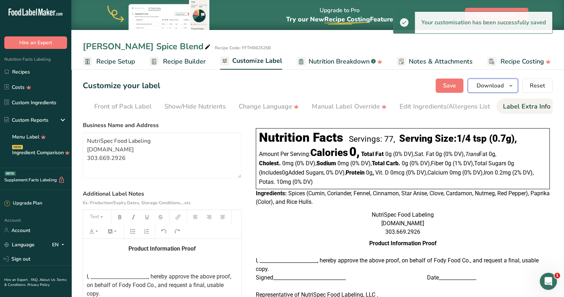
click at [512, 87] on icon "button" at bounding box center [511, 85] width 6 height 9
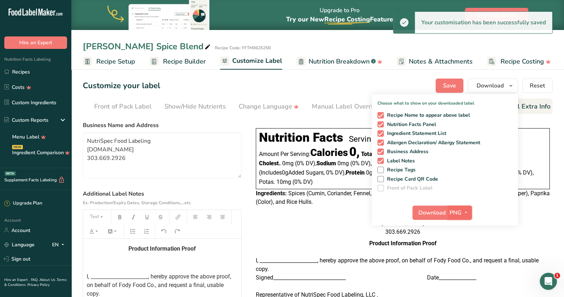
click at [457, 209] on span "PNG" at bounding box center [455, 212] width 12 height 9
click at [463, 260] on link "PDF" at bounding box center [460, 262] width 23 height 12
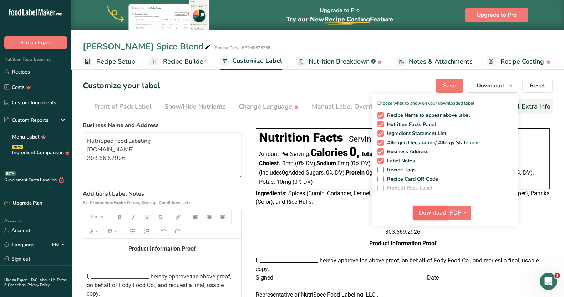
click at [438, 213] on span "Download" at bounding box center [432, 212] width 27 height 9
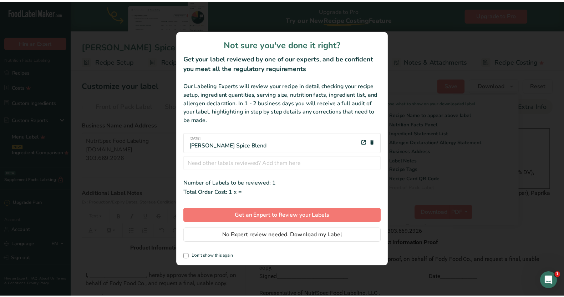
scroll to position [0, 59]
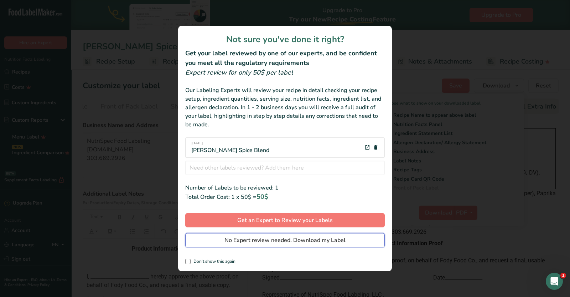
click at [262, 239] on span "No Expert review needed. Download my Label" at bounding box center [285, 240] width 121 height 9
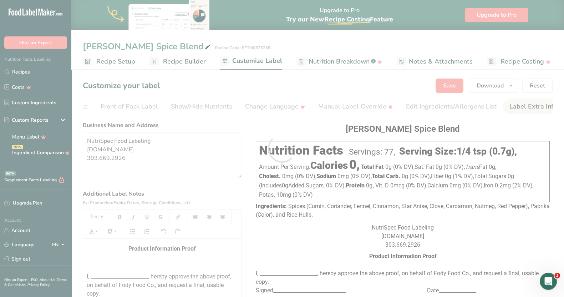
scroll to position [0, 0]
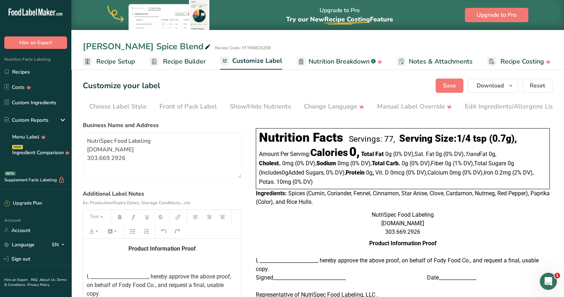
scroll to position [0, 59]
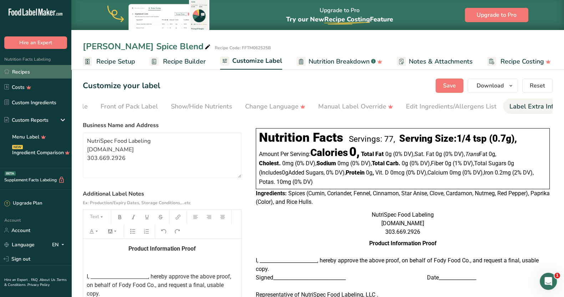
click at [23, 69] on link "Recipes" at bounding box center [35, 72] width 71 height 14
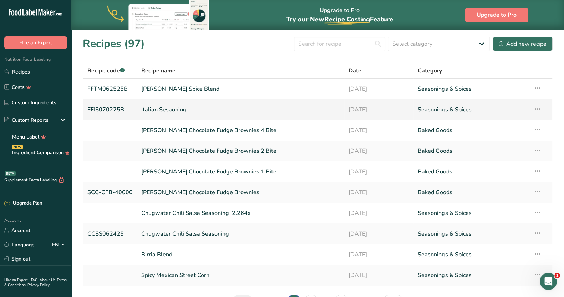
click at [176, 108] on link "Italian Sesaoning" at bounding box center [240, 109] width 199 height 15
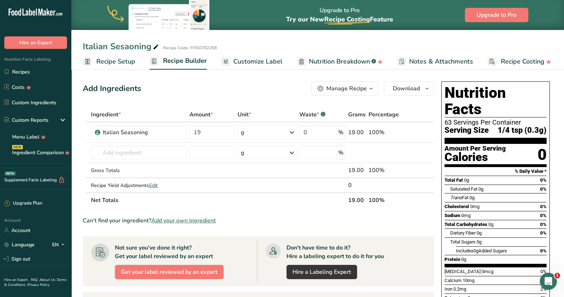
click at [233, 59] on span "Customize Label" at bounding box center [257, 62] width 49 height 10
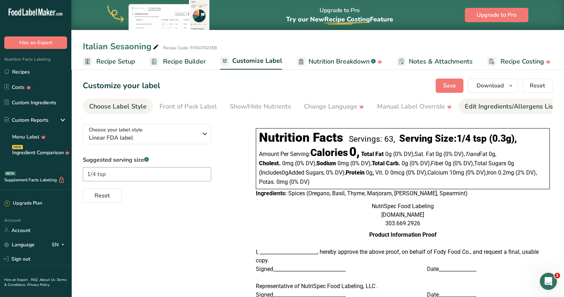
click at [463, 103] on li "Edit Ingredients/Allergens List" at bounding box center [509, 105] width 103 height 15
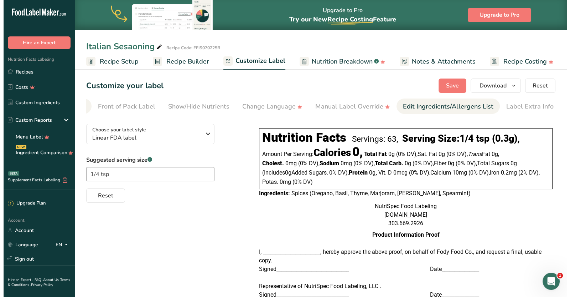
scroll to position [0, 65]
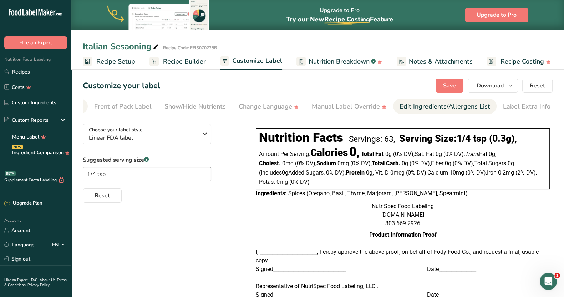
click at [456, 106] on div "Edit Ingredients/Allergens List" at bounding box center [444, 107] width 91 height 10
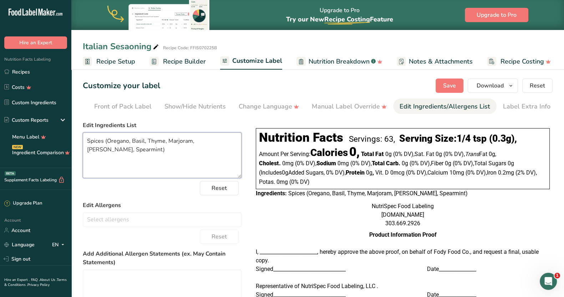
click at [157, 154] on textarea "Spices (Oregano, Basil, Thyme, Marjoram, [PERSON_NAME], Spearmint)" at bounding box center [162, 155] width 159 height 46
type textarea "Spices (Oregano, Basil, Thyme, Marjoram, [PERSON_NAME], Spearmint)."
click at [446, 86] on span "Save" at bounding box center [449, 85] width 13 height 9
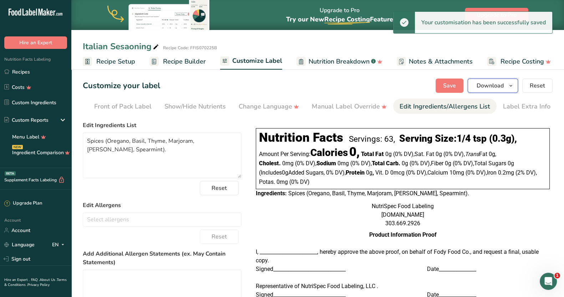
click at [507, 85] on span "button" at bounding box center [510, 85] width 9 height 9
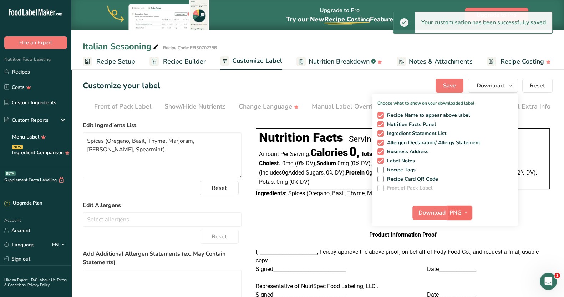
click at [458, 211] on span "PNG" at bounding box center [455, 212] width 12 height 9
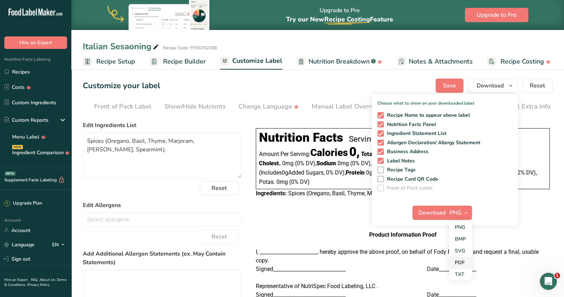
click at [460, 261] on link "PDF" at bounding box center [460, 262] width 23 height 12
click at [437, 210] on span "Download" at bounding box center [432, 212] width 27 height 9
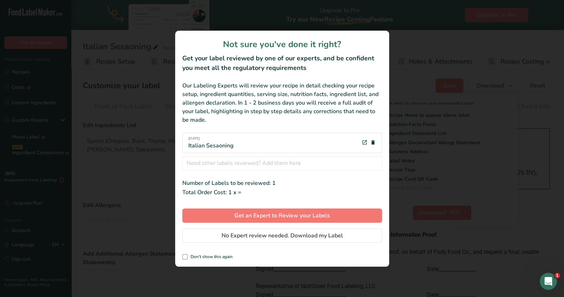
scroll to position [0, 59]
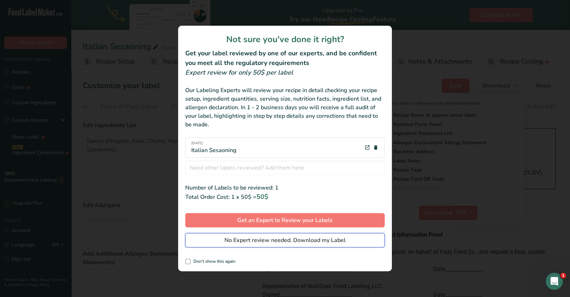
click at [292, 240] on span "No Expert review needed. Download my Label" at bounding box center [285, 240] width 121 height 9
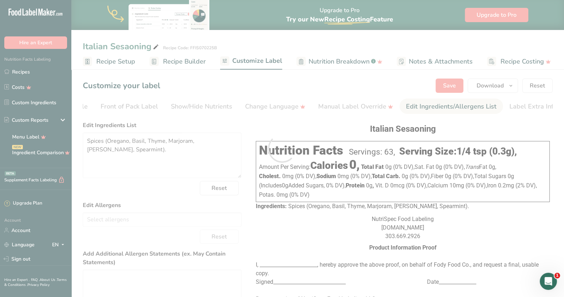
scroll to position [0, 0]
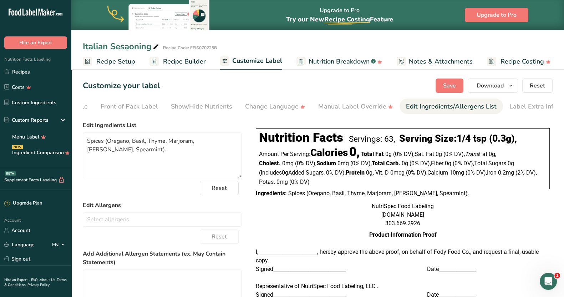
click at [155, 45] on icon at bounding box center [156, 47] width 6 height 10
click at [124, 45] on input "Italian Sesaoning" at bounding box center [289, 46] width 413 height 13
type input "Italian Seasoning"
click at [456, 85] on span "Save" at bounding box center [449, 85] width 13 height 9
click at [512, 83] on icon "button" at bounding box center [511, 85] width 6 height 9
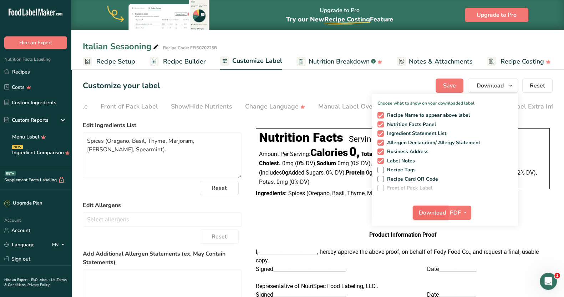
click at [436, 210] on span "Download" at bounding box center [432, 212] width 27 height 9
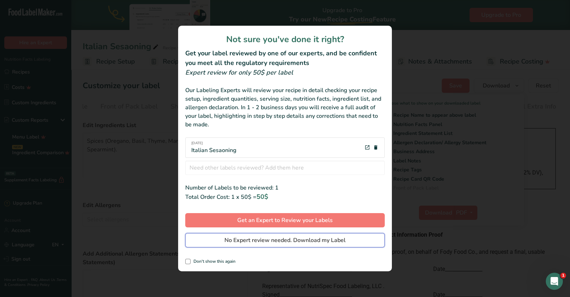
click at [259, 236] on span "No Expert review needed. Download my Label" at bounding box center [285, 240] width 121 height 9
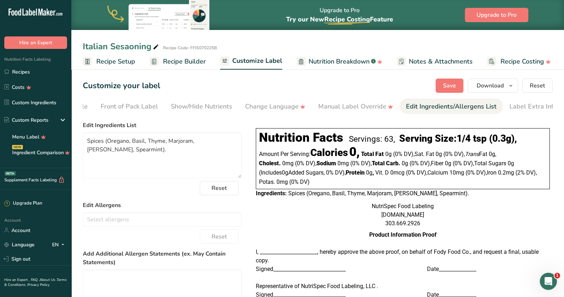
click at [194, 88] on div "Customize your label Save Download Choose what to show on your downloaded label…" at bounding box center [318, 85] width 470 height 14
click at [128, 61] on span "Recipe Setup" at bounding box center [115, 62] width 39 height 10
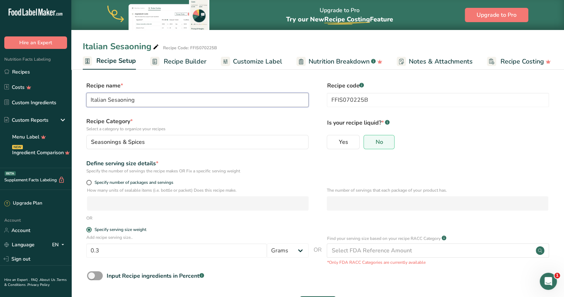
drag, startPoint x: 118, startPoint y: 100, endPoint x: 123, endPoint y: 104, distance: 6.9
click at [118, 100] on input "Italian Sesaoning" at bounding box center [197, 100] width 222 height 14
type input "Italian Seasoning"
click at [171, 85] on label "Recipe name *" at bounding box center [197, 85] width 222 height 9
click at [156, 47] on icon at bounding box center [156, 47] width 6 height 10
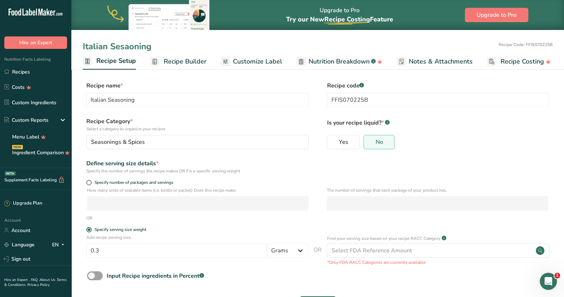
click at [128, 46] on input "Italian Sesaoning" at bounding box center [289, 46] width 413 height 13
type input "Italian Seasoning"
click at [216, 89] on label "Recipe name *" at bounding box center [197, 85] width 222 height 9
click at [271, 61] on span "Customize Label" at bounding box center [257, 62] width 49 height 10
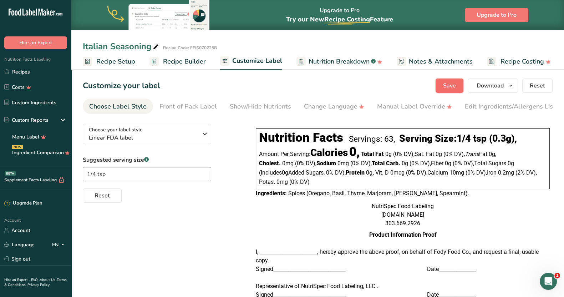
click at [450, 86] on span "Save" at bounding box center [449, 85] width 13 height 9
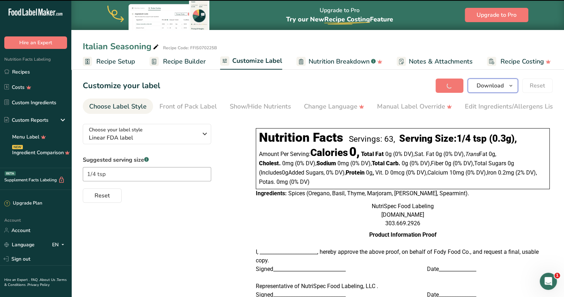
click at [511, 86] on icon "button" at bounding box center [511, 85] width 6 height 9
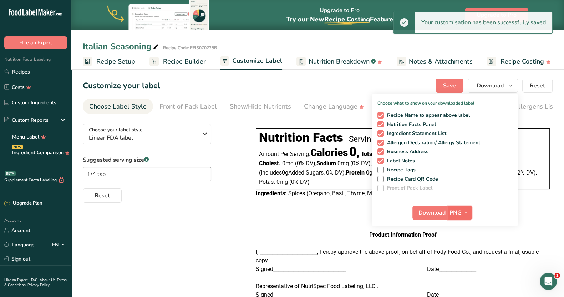
click at [458, 215] on span "PNG" at bounding box center [455, 212] width 12 height 9
click at [455, 262] on link "PDF" at bounding box center [460, 262] width 23 height 12
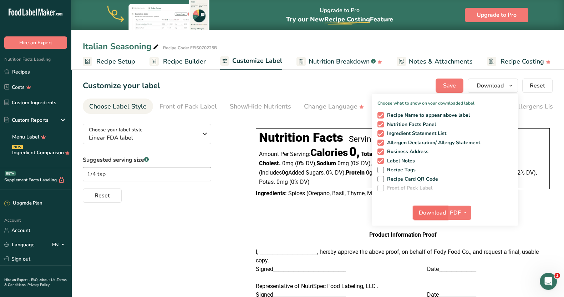
click at [433, 212] on span "Download" at bounding box center [432, 212] width 27 height 9
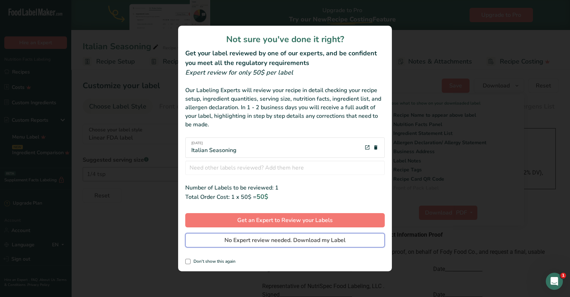
click at [271, 240] on span "No Expert review needed. Download my Label" at bounding box center [285, 240] width 121 height 9
